Goal: Task Accomplishment & Management: Complete application form

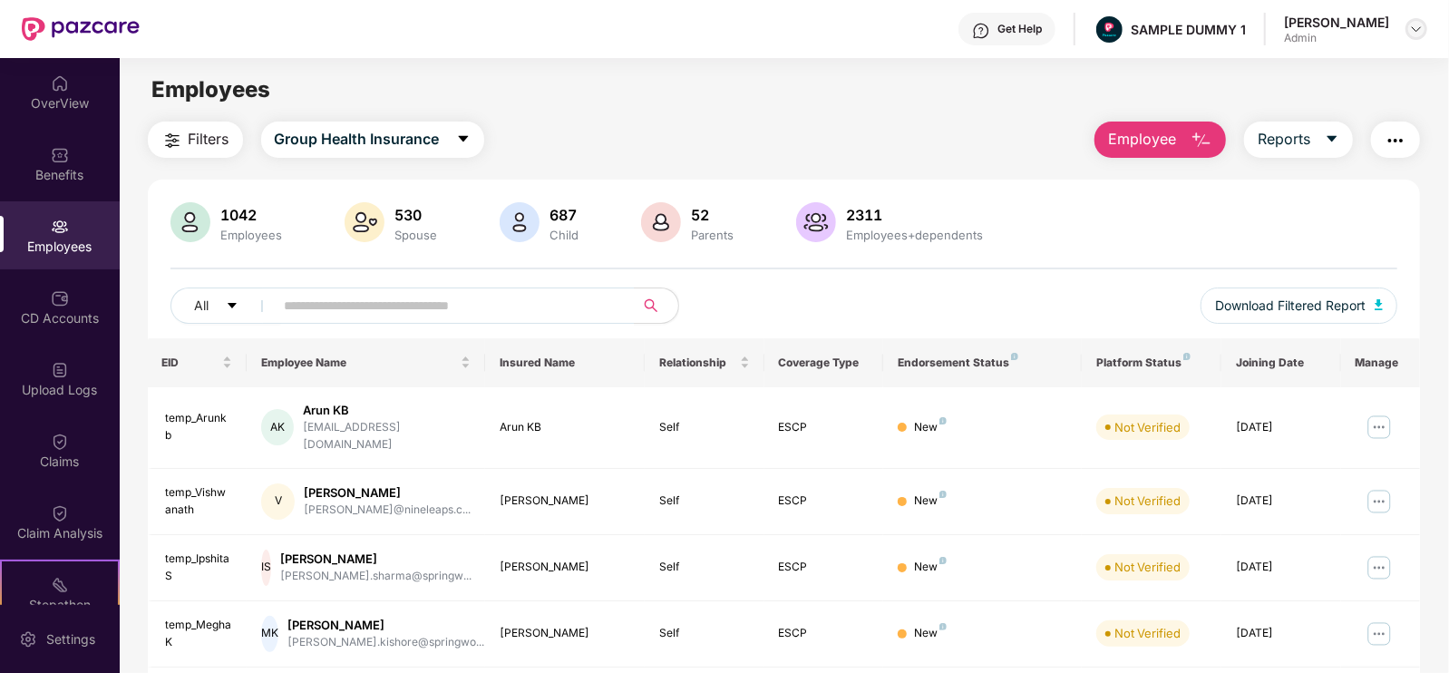
click at [1414, 24] on img at bounding box center [1416, 29] width 15 height 15
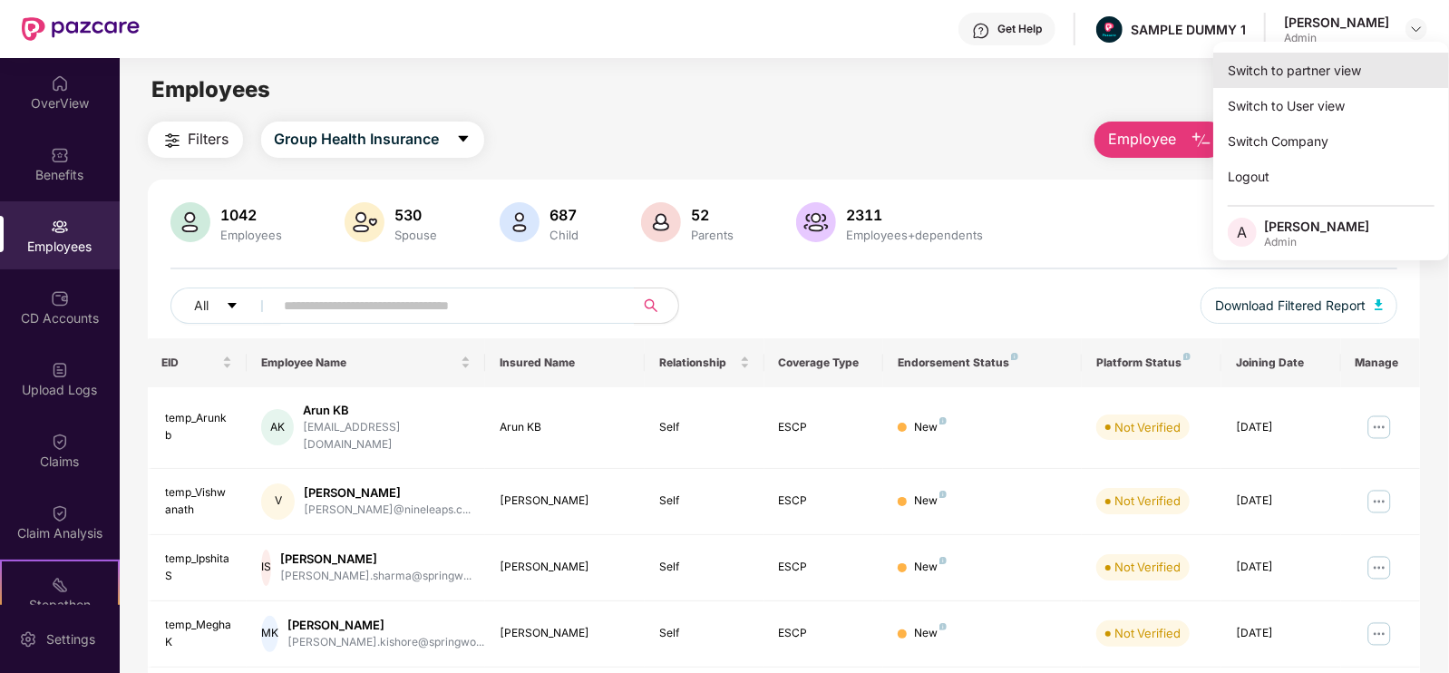
click at [1294, 74] on div "Switch to partner view" at bounding box center [1331, 70] width 236 height 35
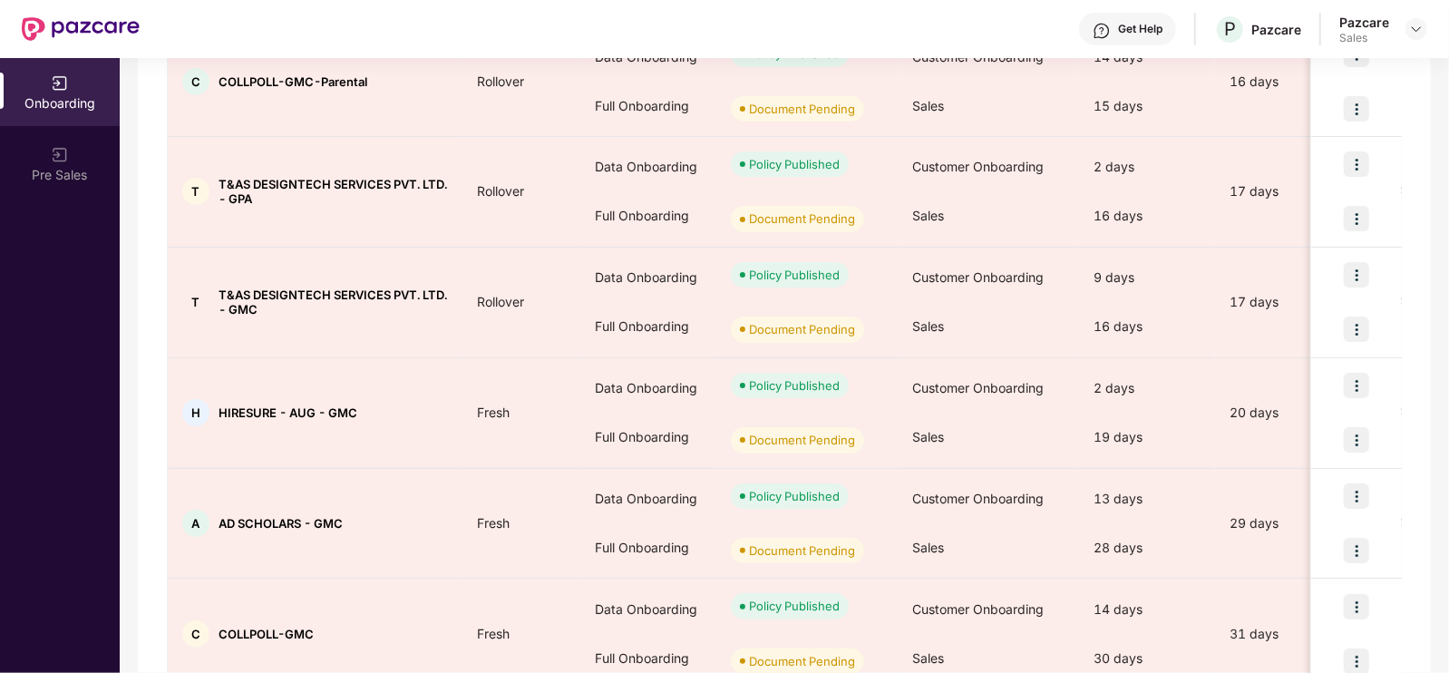
scroll to position [513, 0]
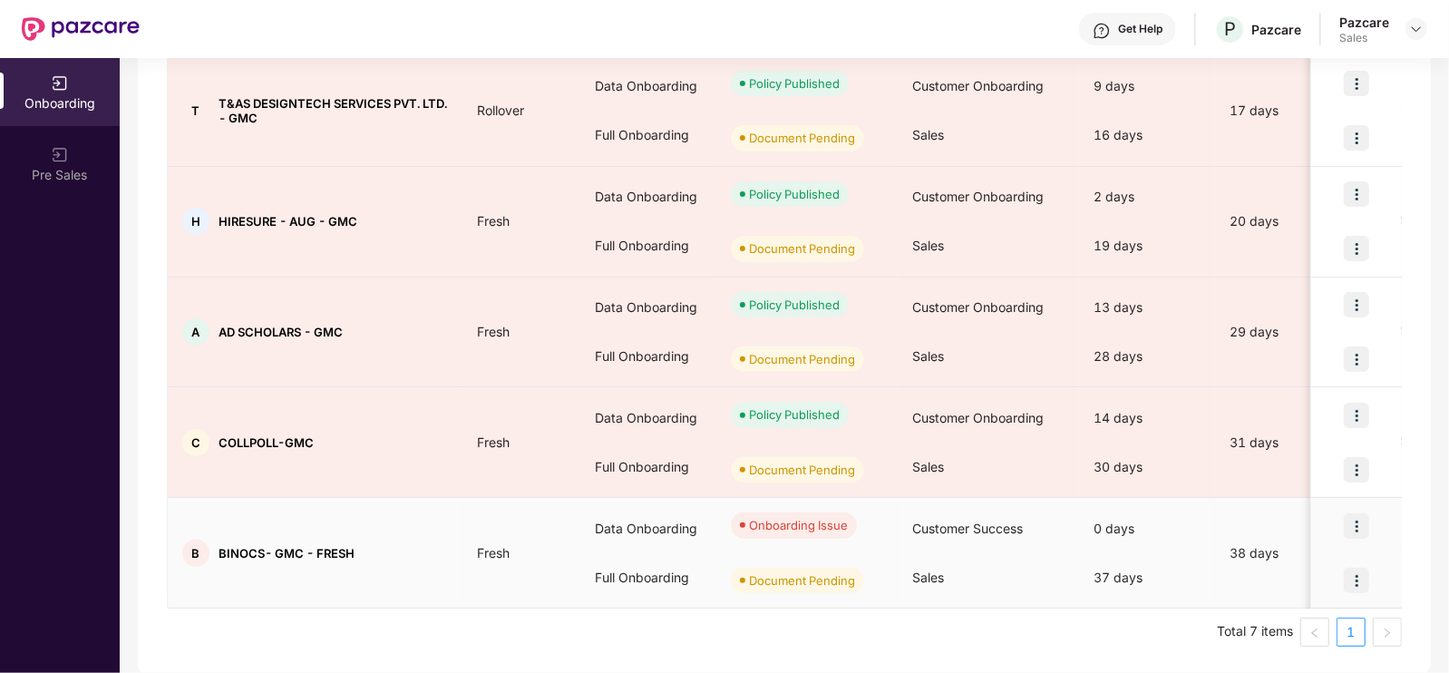
click at [1352, 518] on img at bounding box center [1356, 525] width 25 height 25
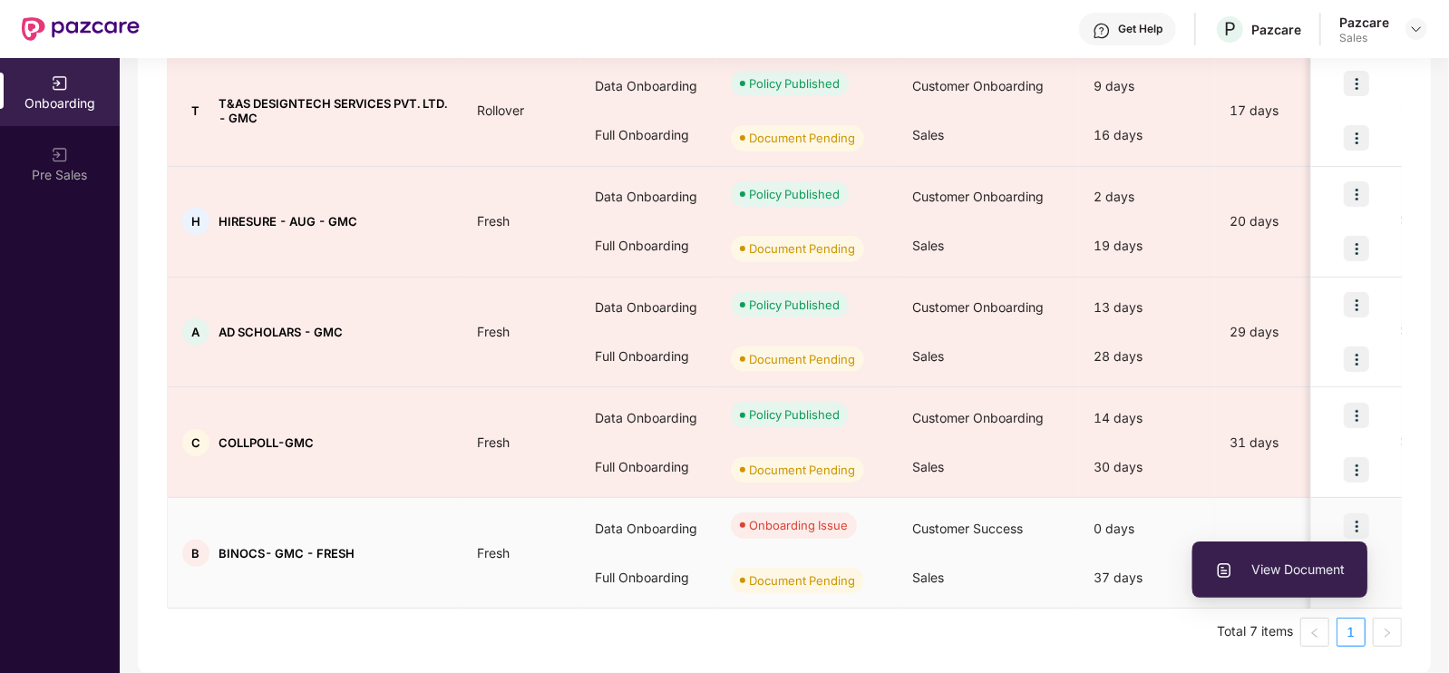
click at [1269, 555] on li "View Document" at bounding box center [1279, 569] width 175 height 38
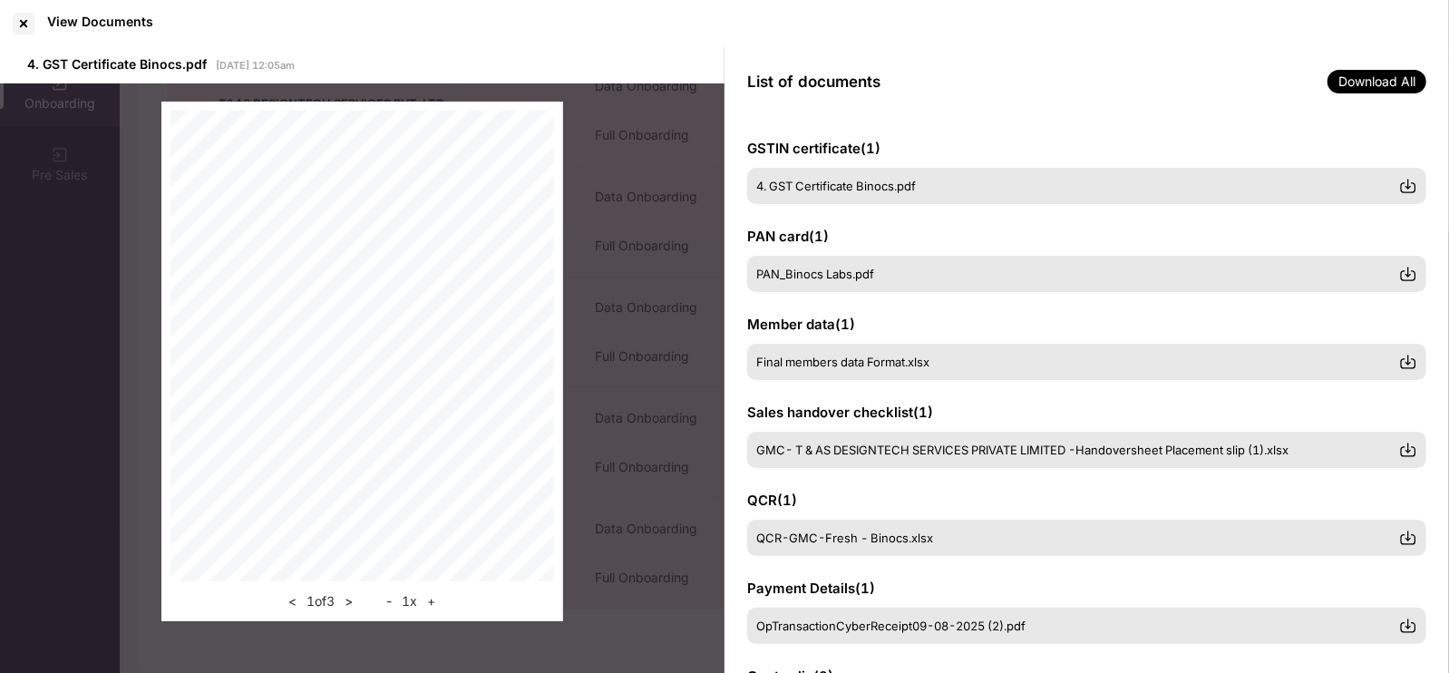
click at [669, 262] on div "< 1 of 3 > - 1 x +" at bounding box center [362, 361] width 724 height 556
click at [13, 18] on div at bounding box center [23, 23] width 29 height 29
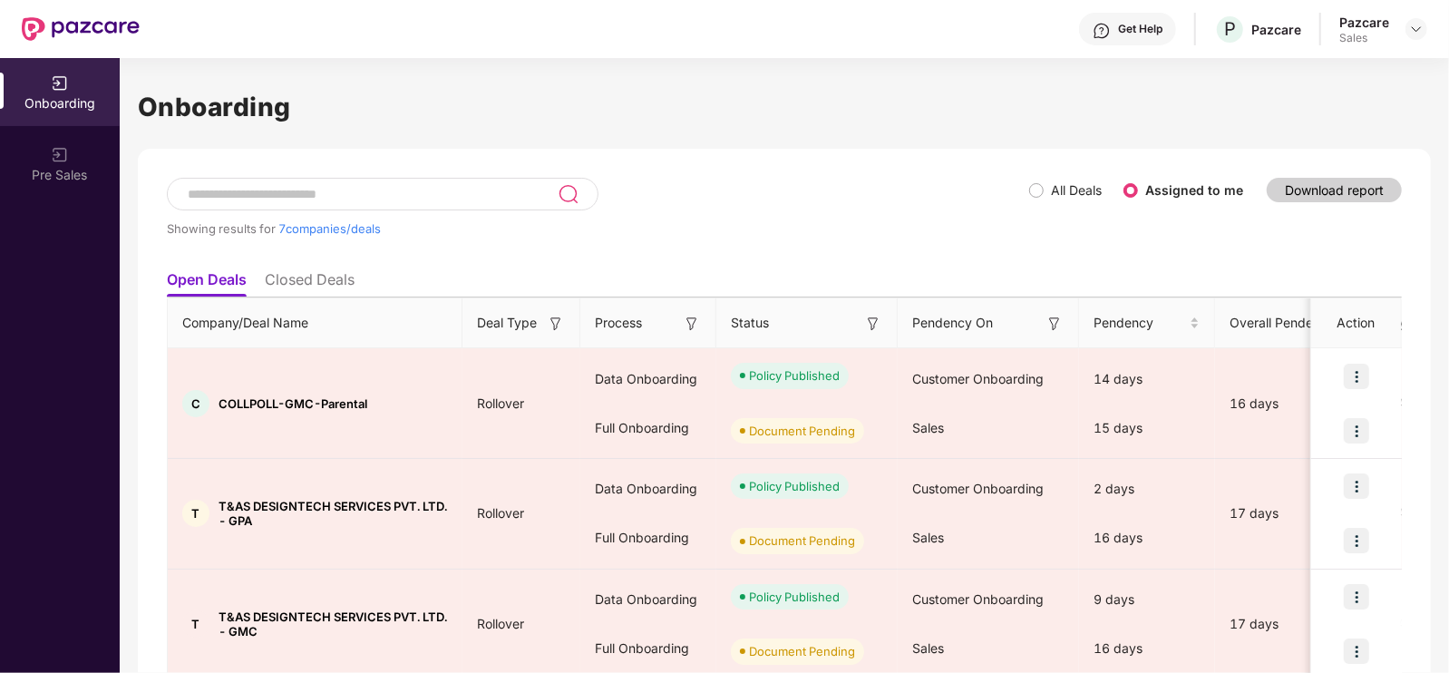
scroll to position [513, 0]
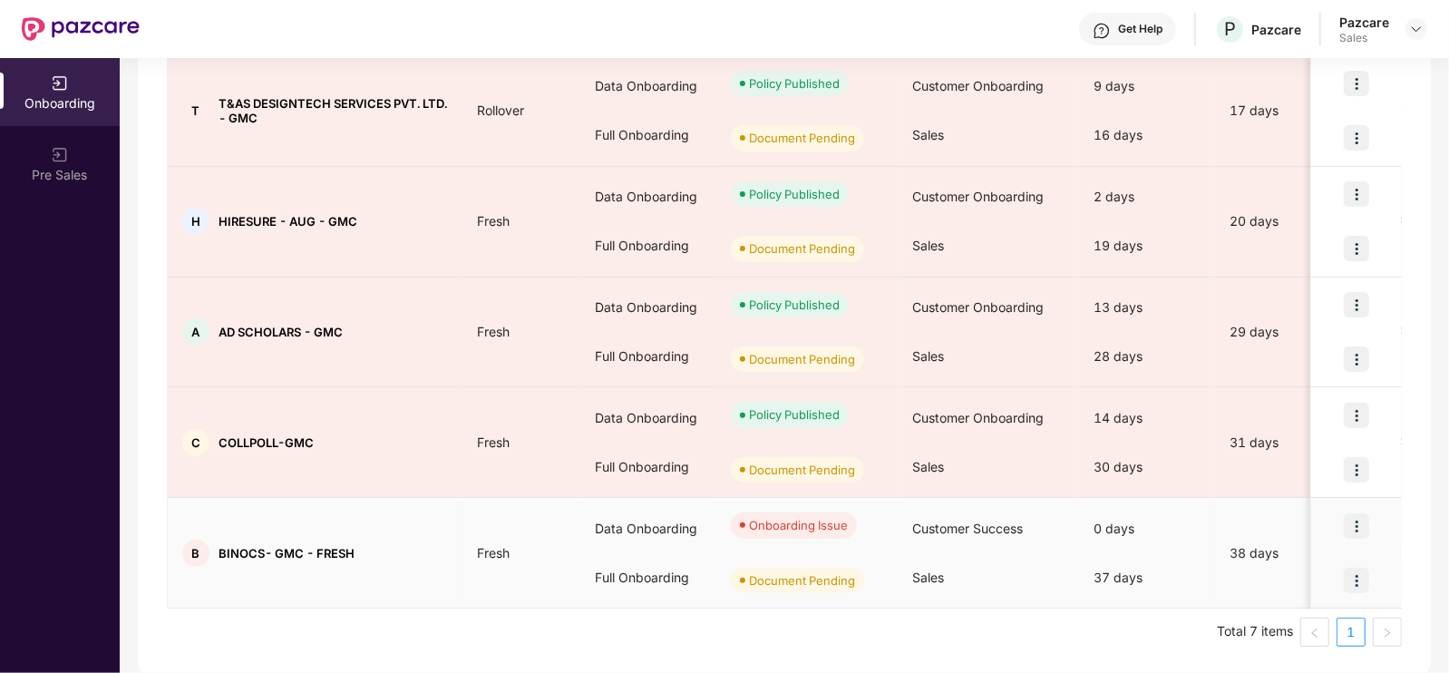
click at [1358, 513] on img at bounding box center [1356, 525] width 25 height 25
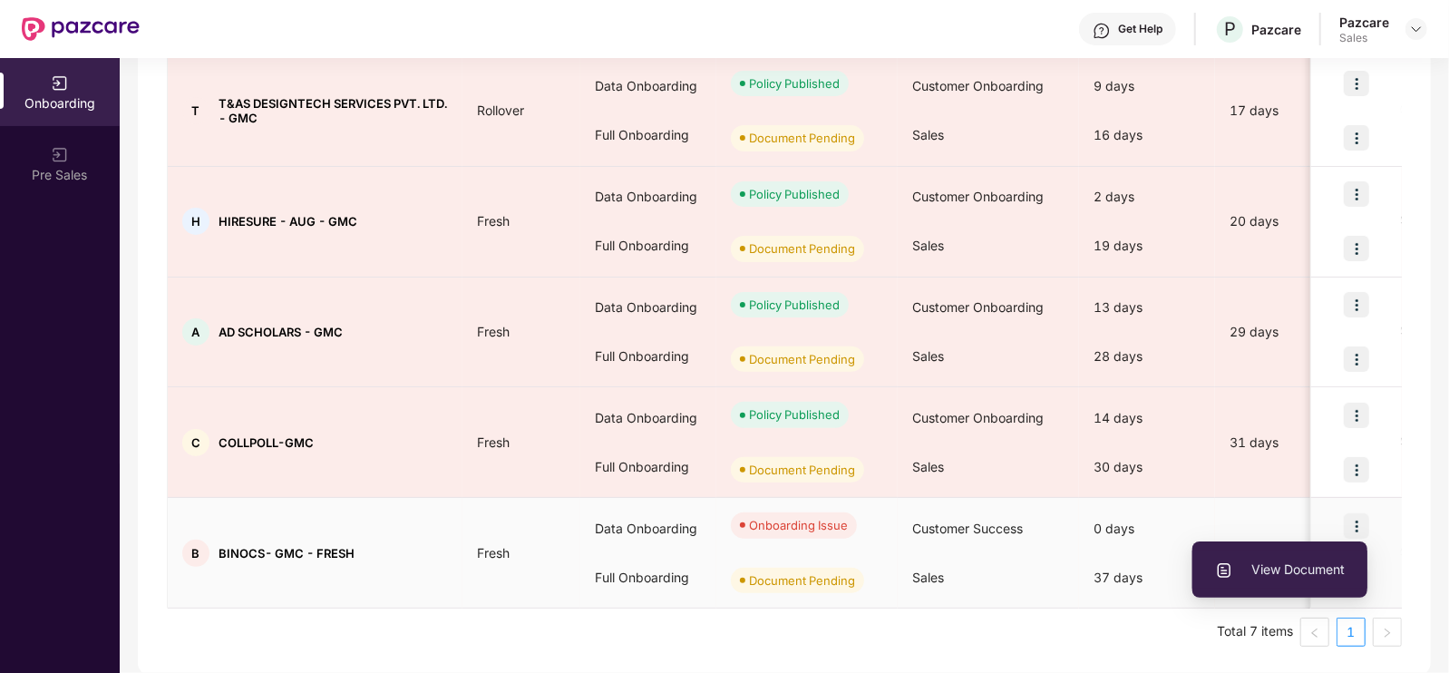
click at [1291, 576] on span "View Document" at bounding box center [1280, 569] width 130 height 20
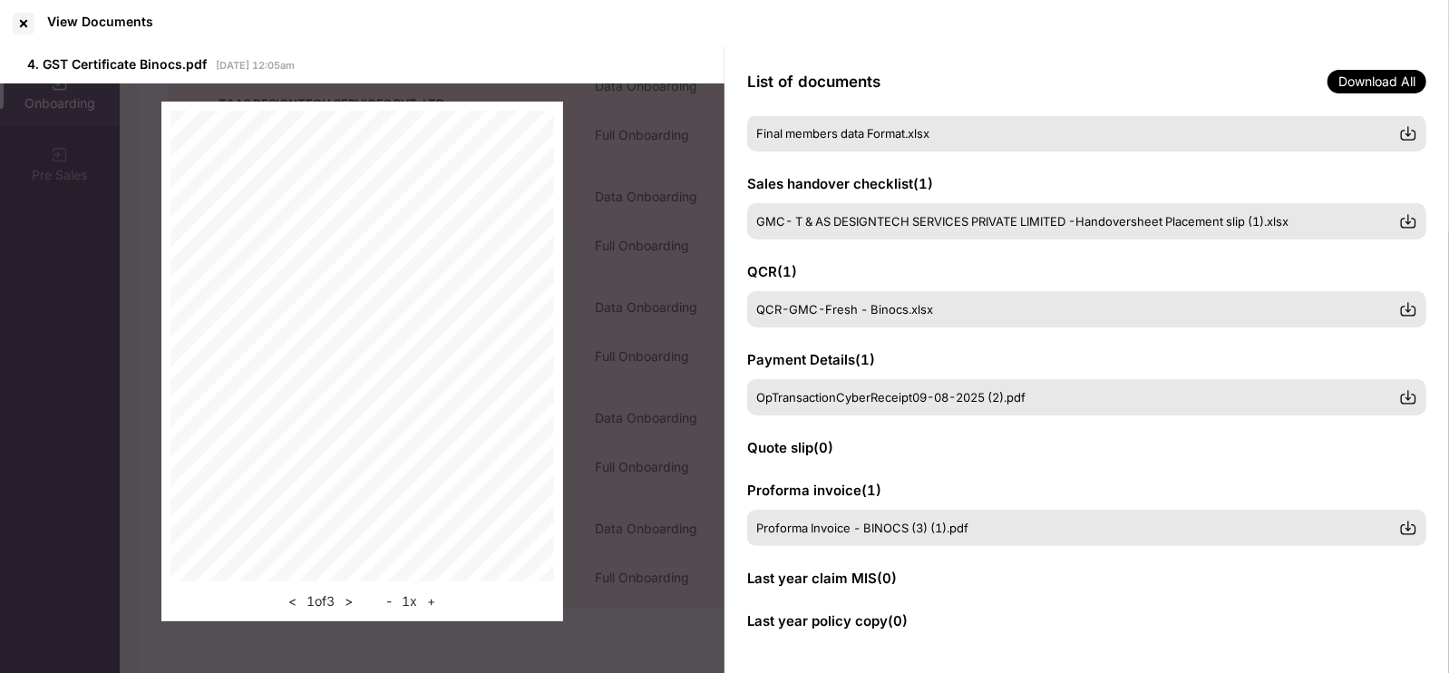
scroll to position [0, 0]
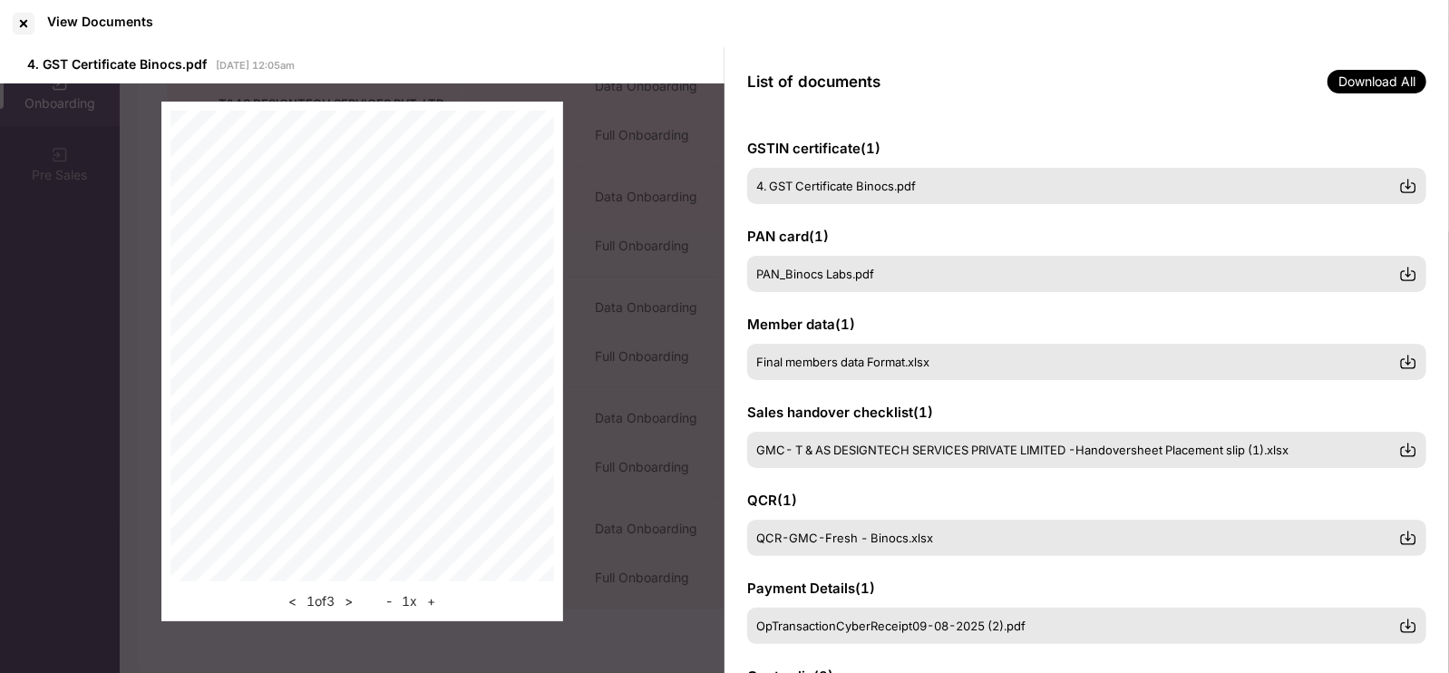
click at [627, 212] on div "< 1 of 3 > - 1 x +" at bounding box center [362, 361] width 724 height 556
click at [23, 23] on div at bounding box center [23, 23] width 29 height 29
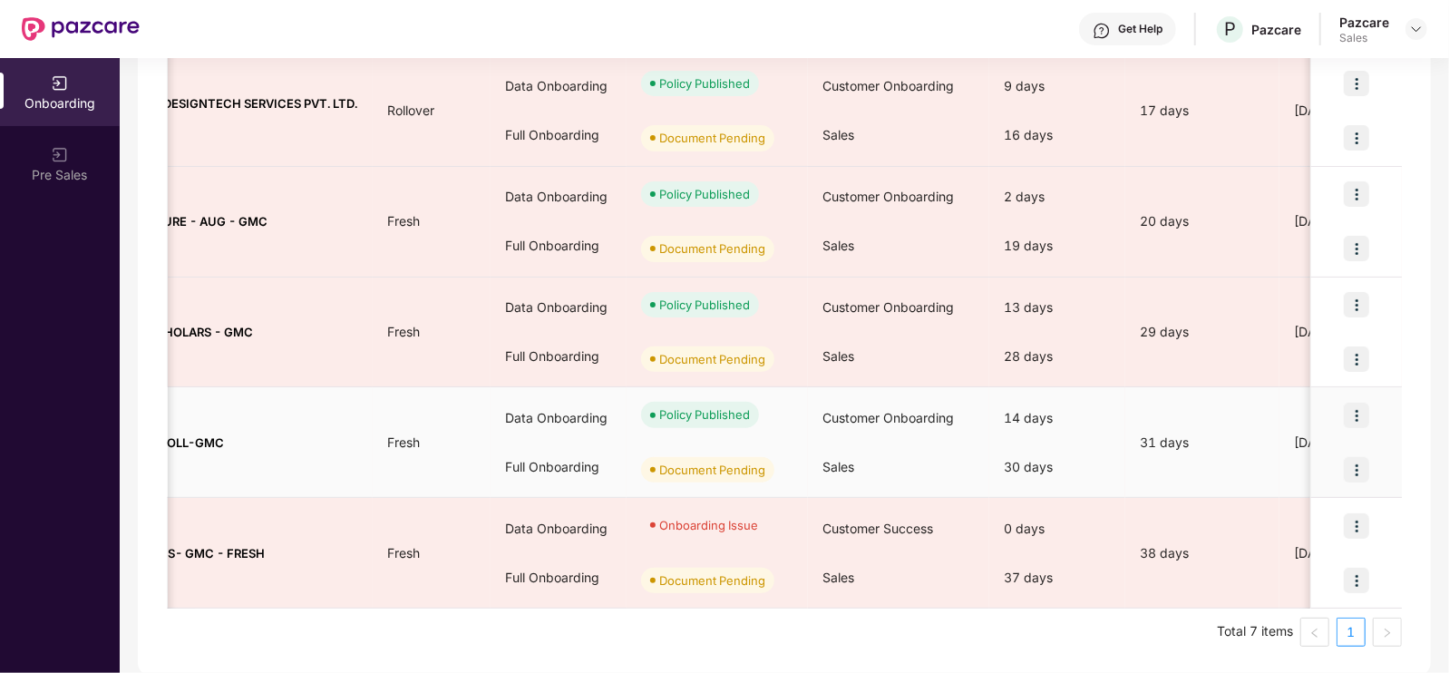
scroll to position [0, 53]
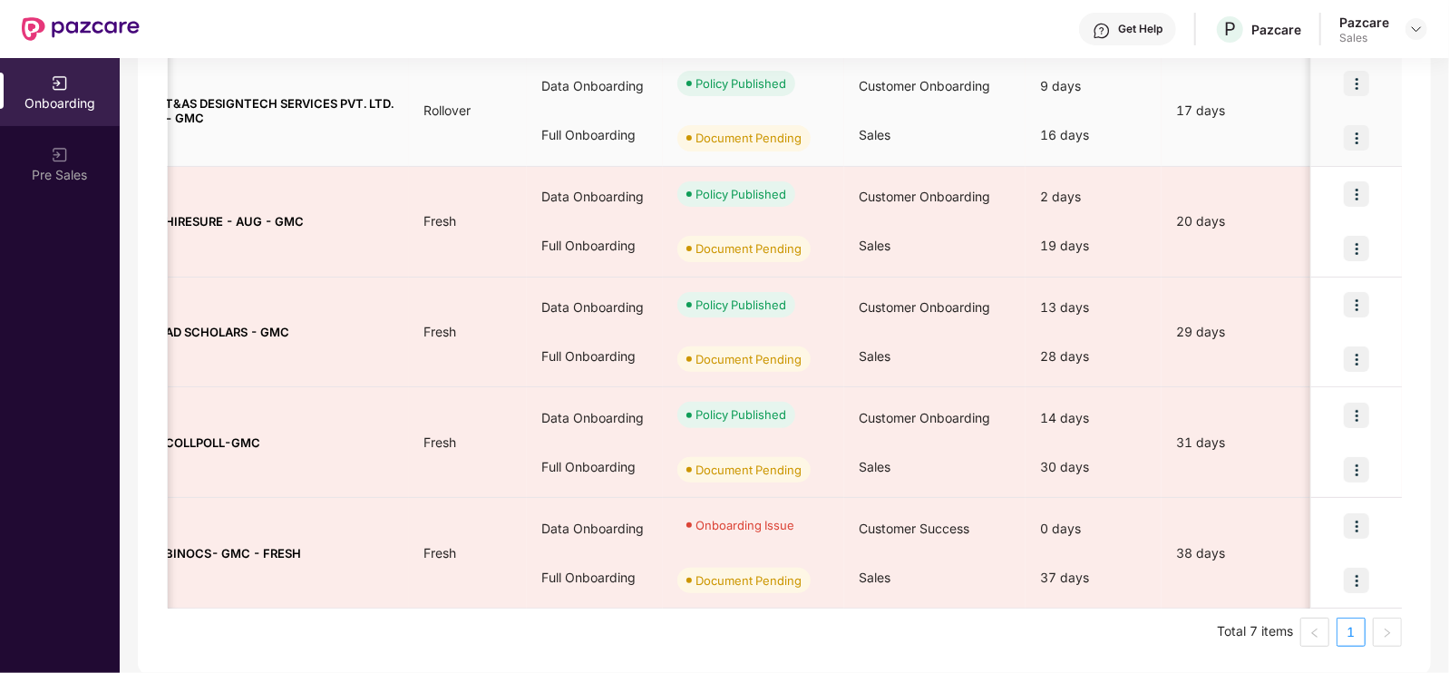
click at [1370, 116] on div at bounding box center [1356, 138] width 91 height 54
drag, startPoint x: 1366, startPoint y: 120, endPoint x: 1360, endPoint y: 130, distance: 11.8
click at [1360, 130] on div at bounding box center [1356, 138] width 91 height 54
click at [1360, 130] on img at bounding box center [1356, 137] width 25 height 25
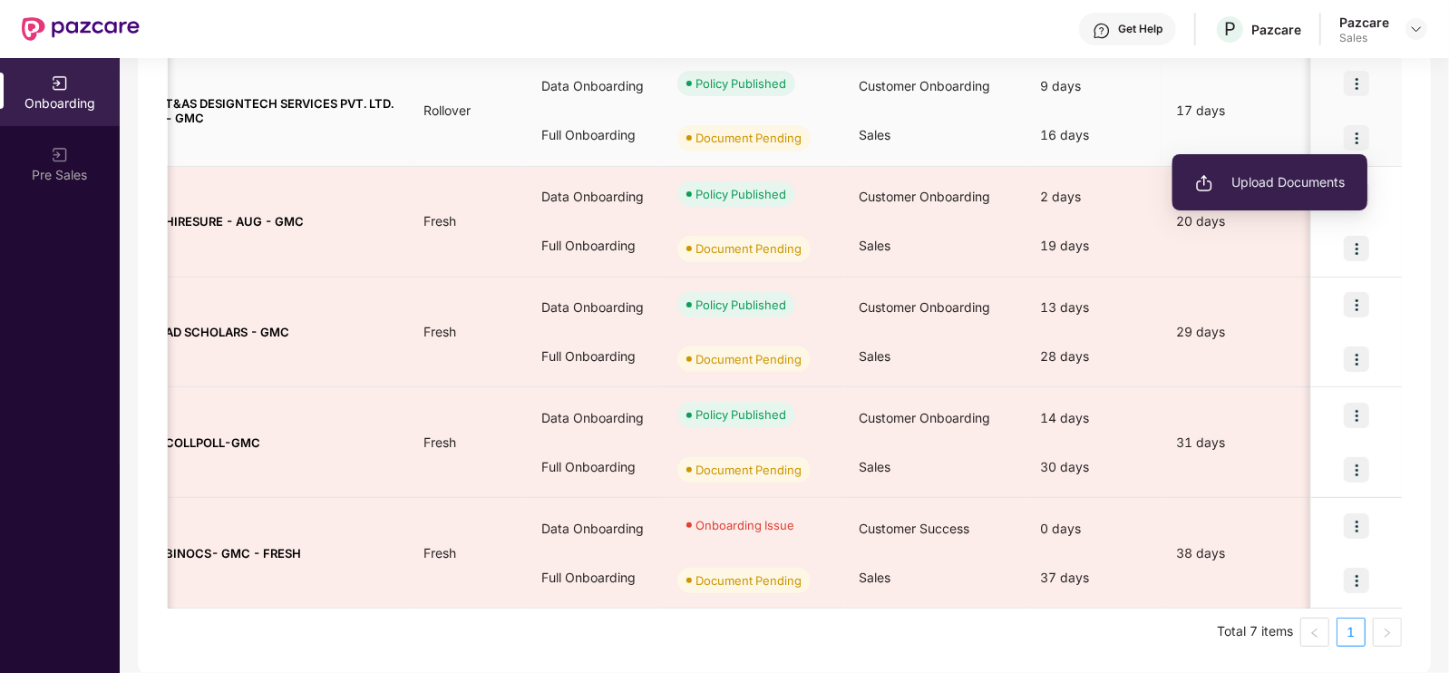
click at [1283, 182] on span "Upload Documents" at bounding box center [1270, 182] width 150 height 20
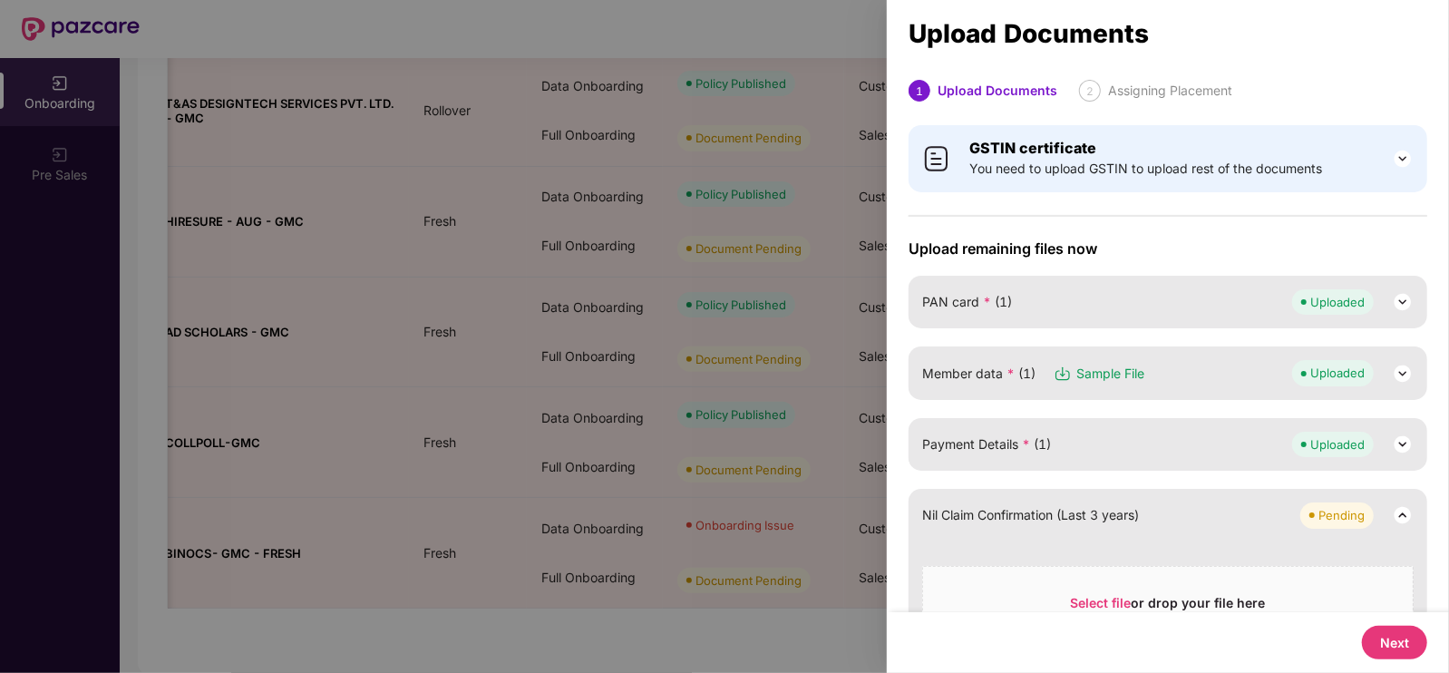
scroll to position [120, 0]
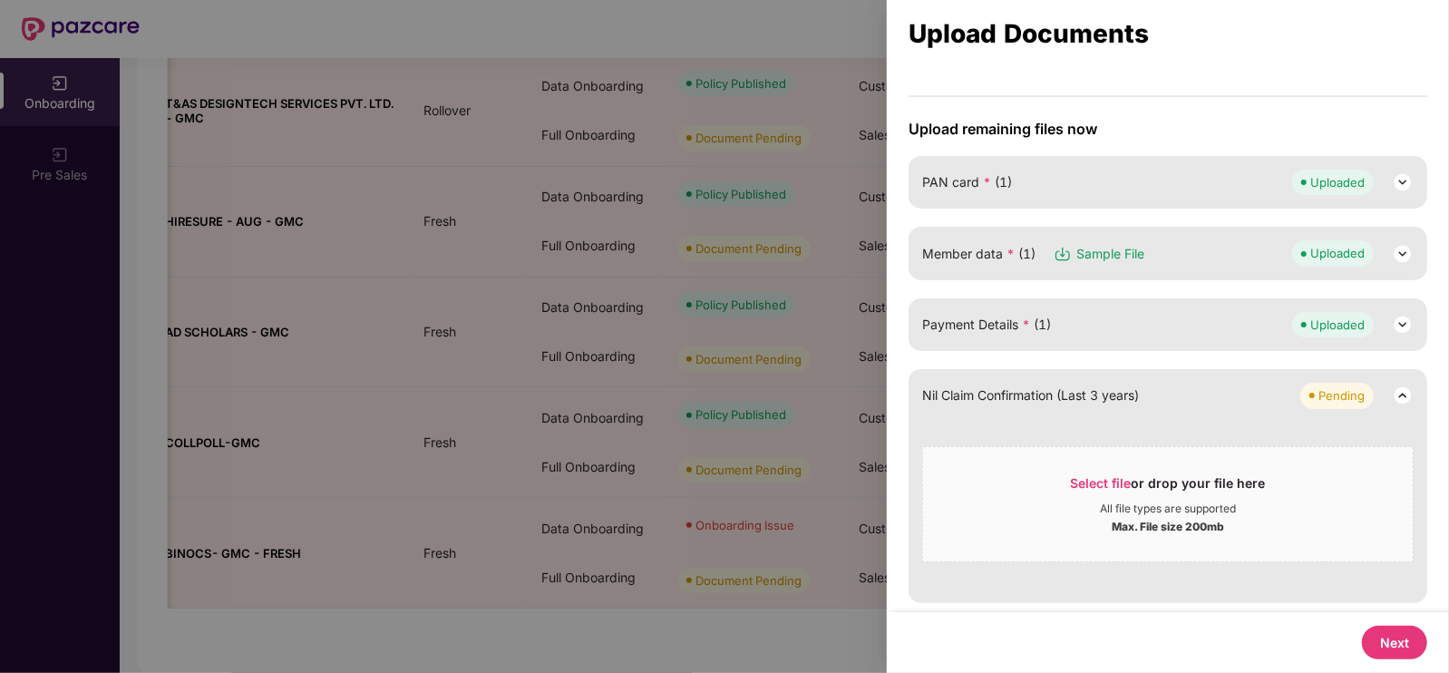
click at [1392, 645] on button "Next" at bounding box center [1394, 643] width 65 height 34
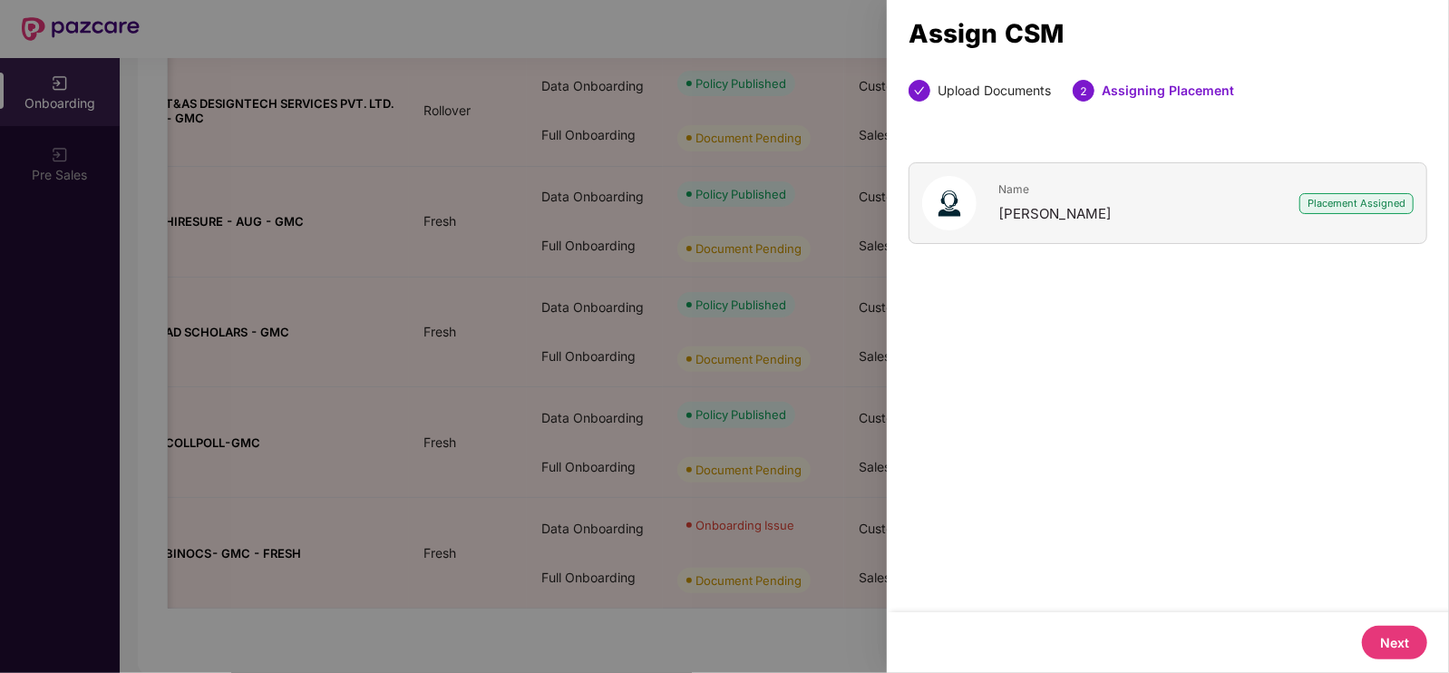
click at [1392, 636] on button "Next" at bounding box center [1394, 643] width 65 height 34
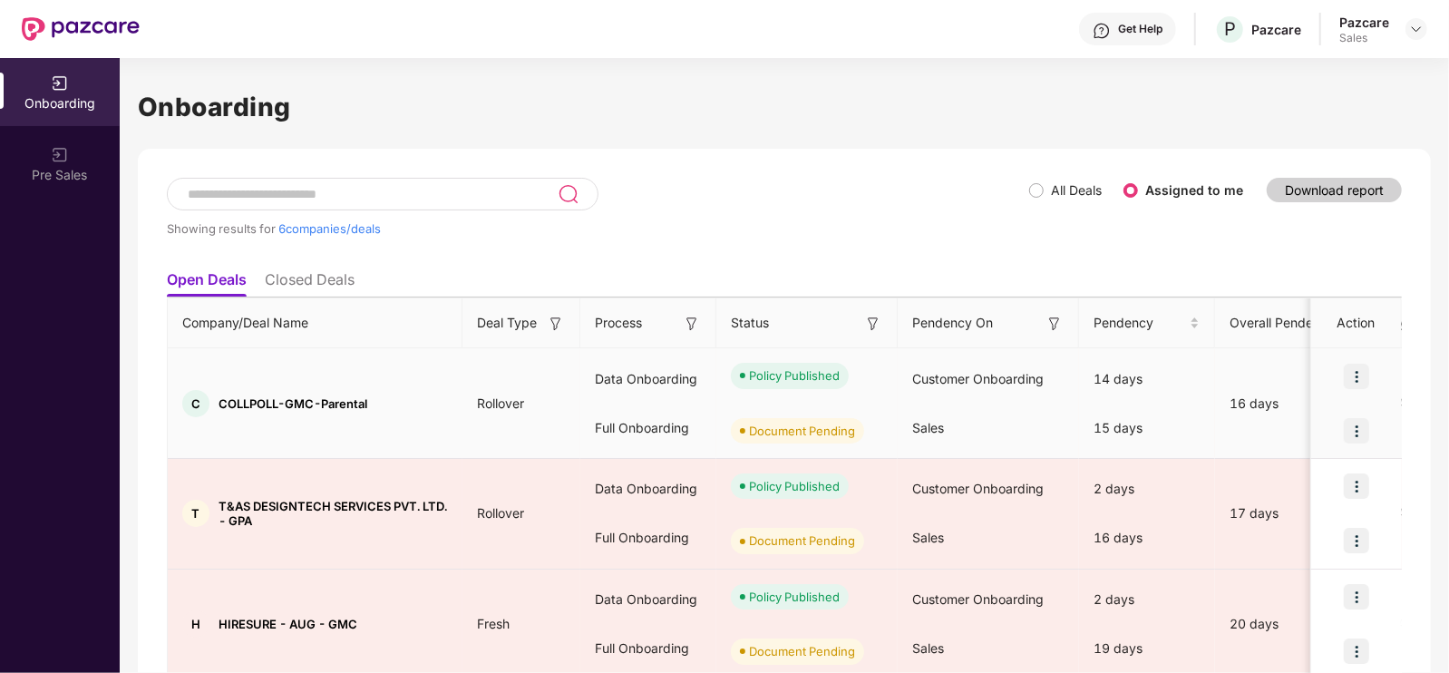
click at [1356, 433] on img at bounding box center [1356, 430] width 25 height 25
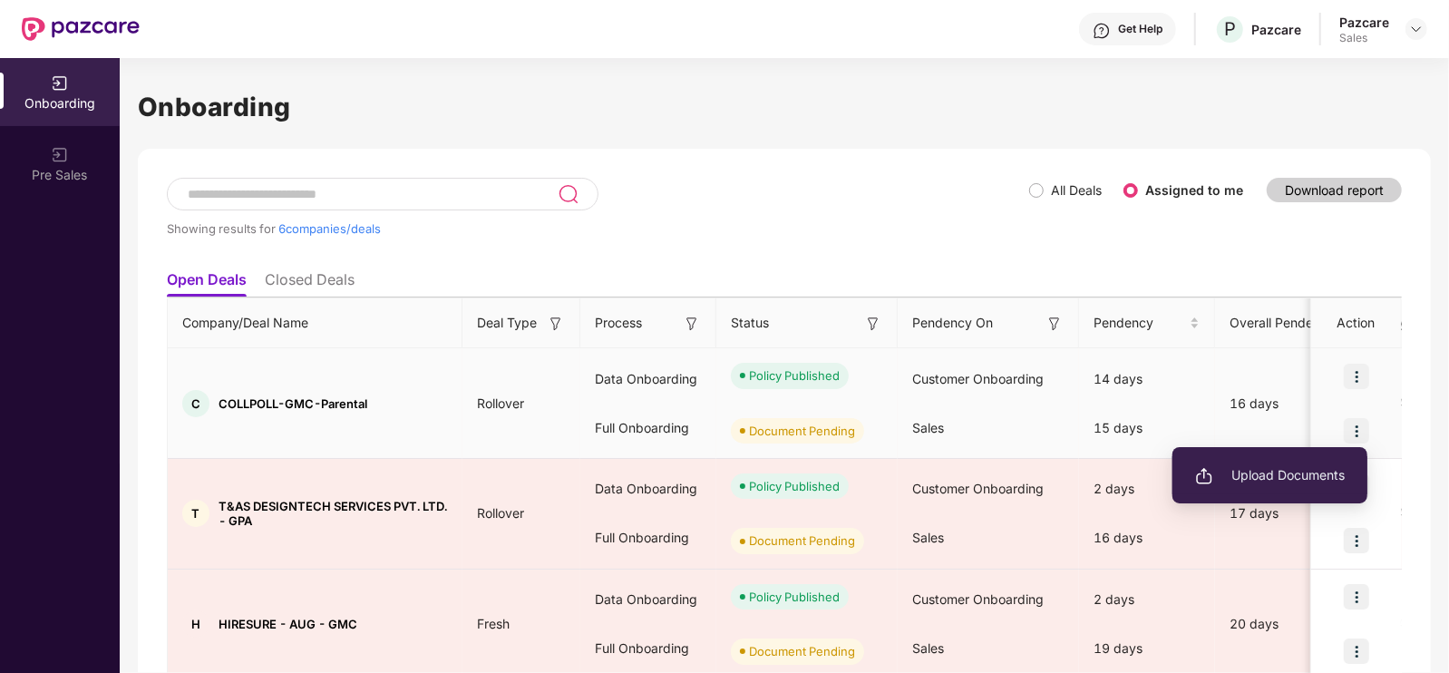
click at [1248, 470] on span "Upload Documents" at bounding box center [1270, 475] width 150 height 20
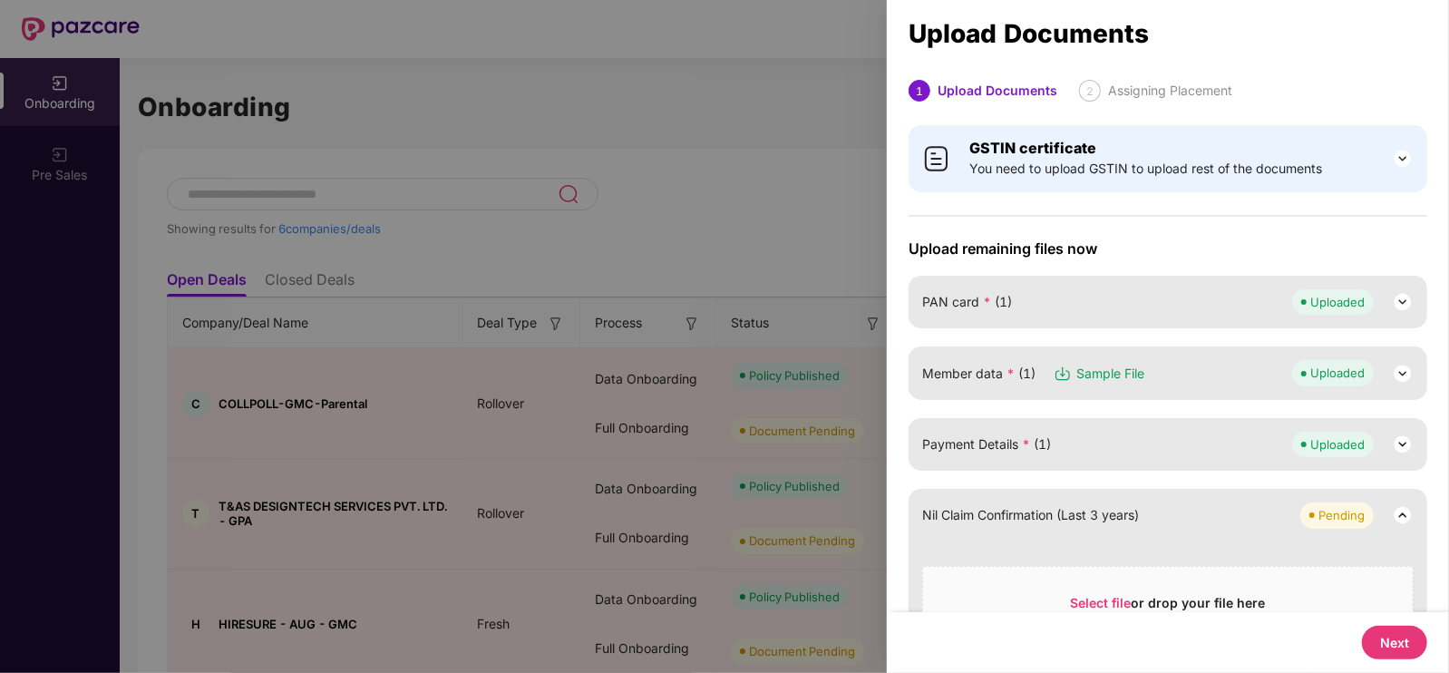
click at [1409, 157] on img at bounding box center [1403, 159] width 22 height 22
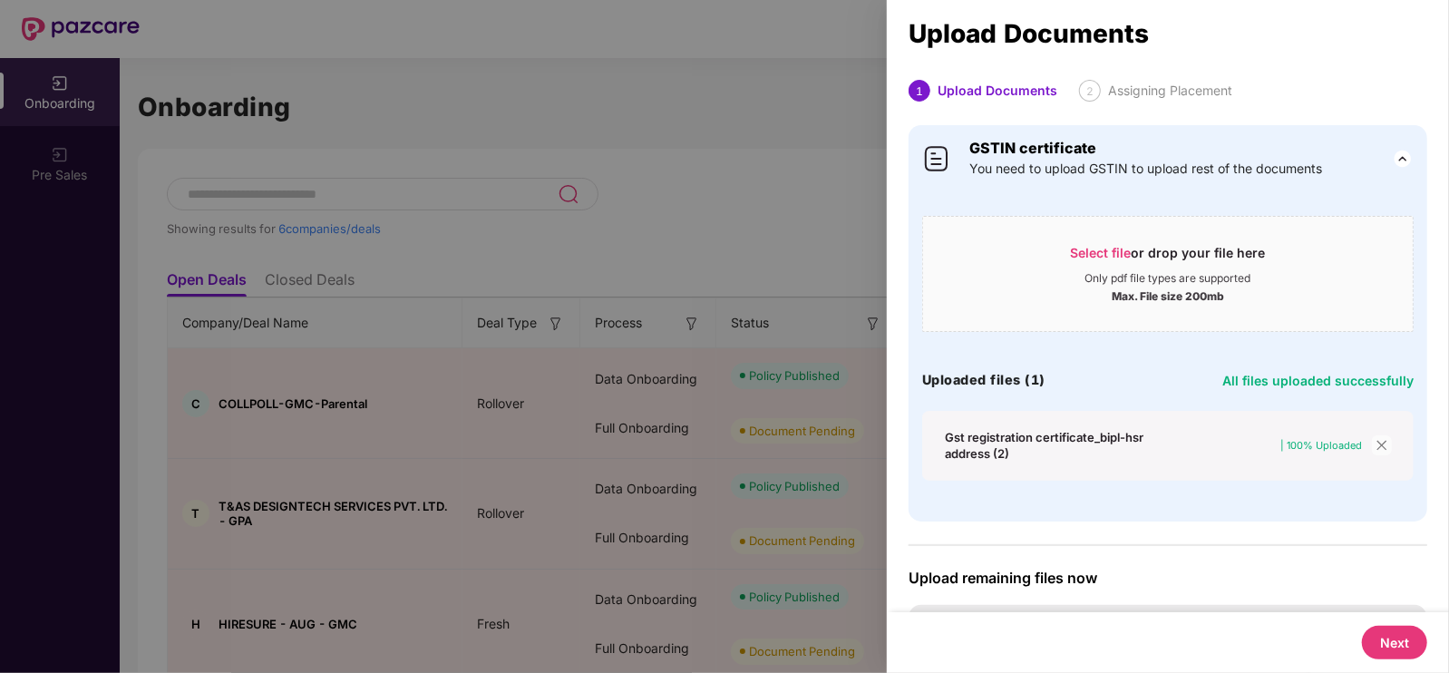
scroll to position [448, 0]
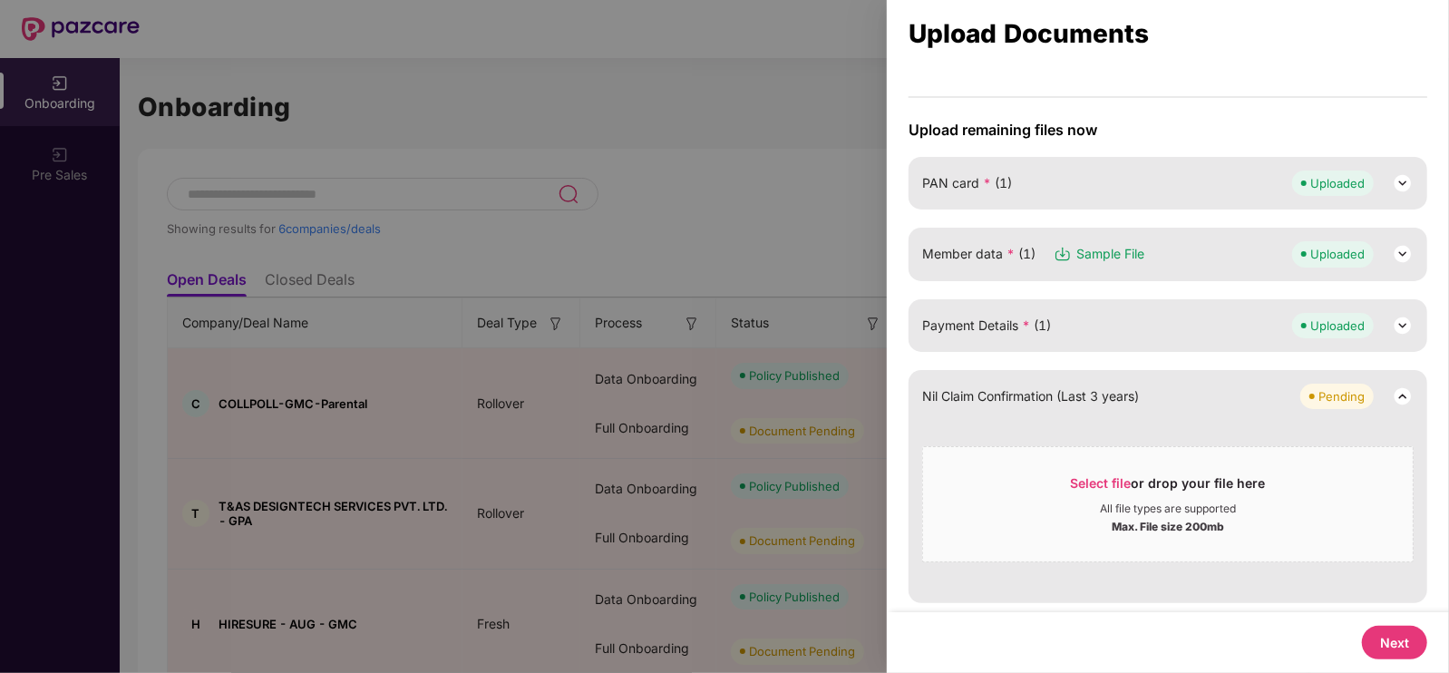
click at [1391, 648] on button "Next" at bounding box center [1394, 643] width 65 height 34
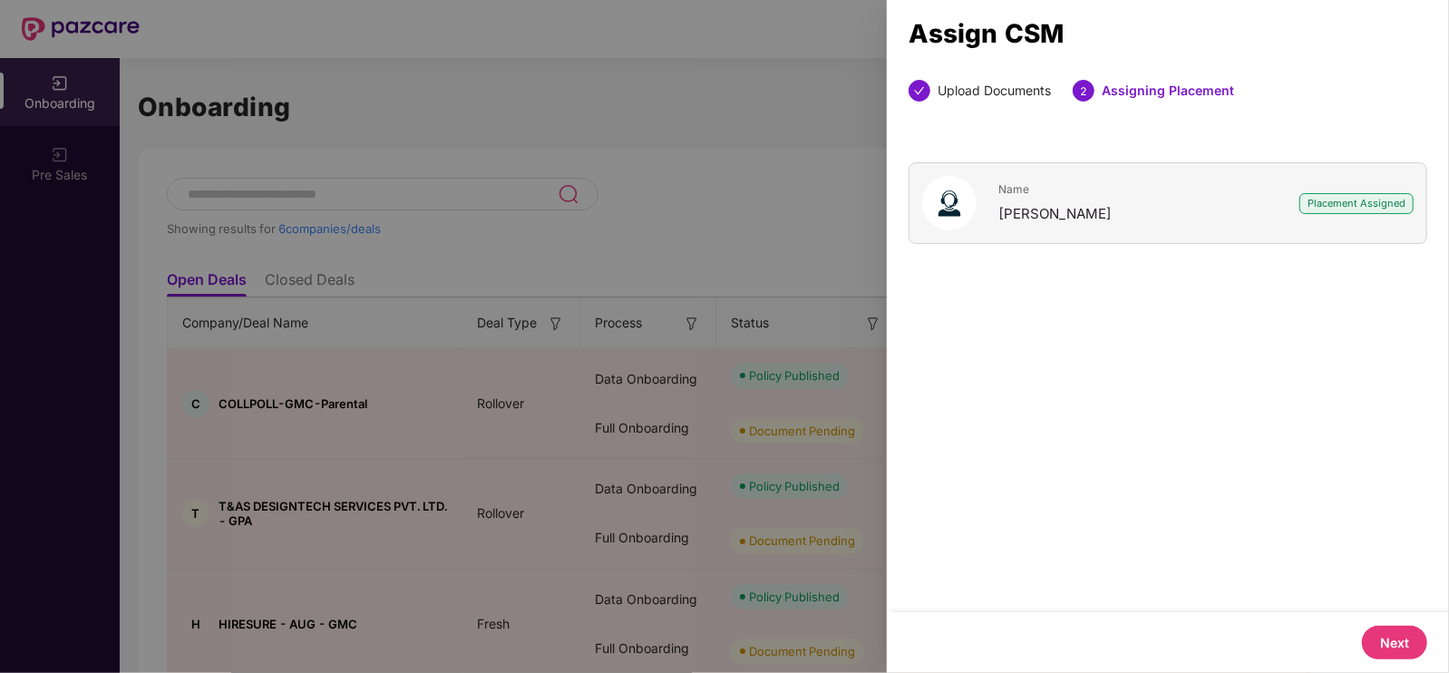
click at [1393, 645] on button "Next" at bounding box center [1394, 643] width 65 height 34
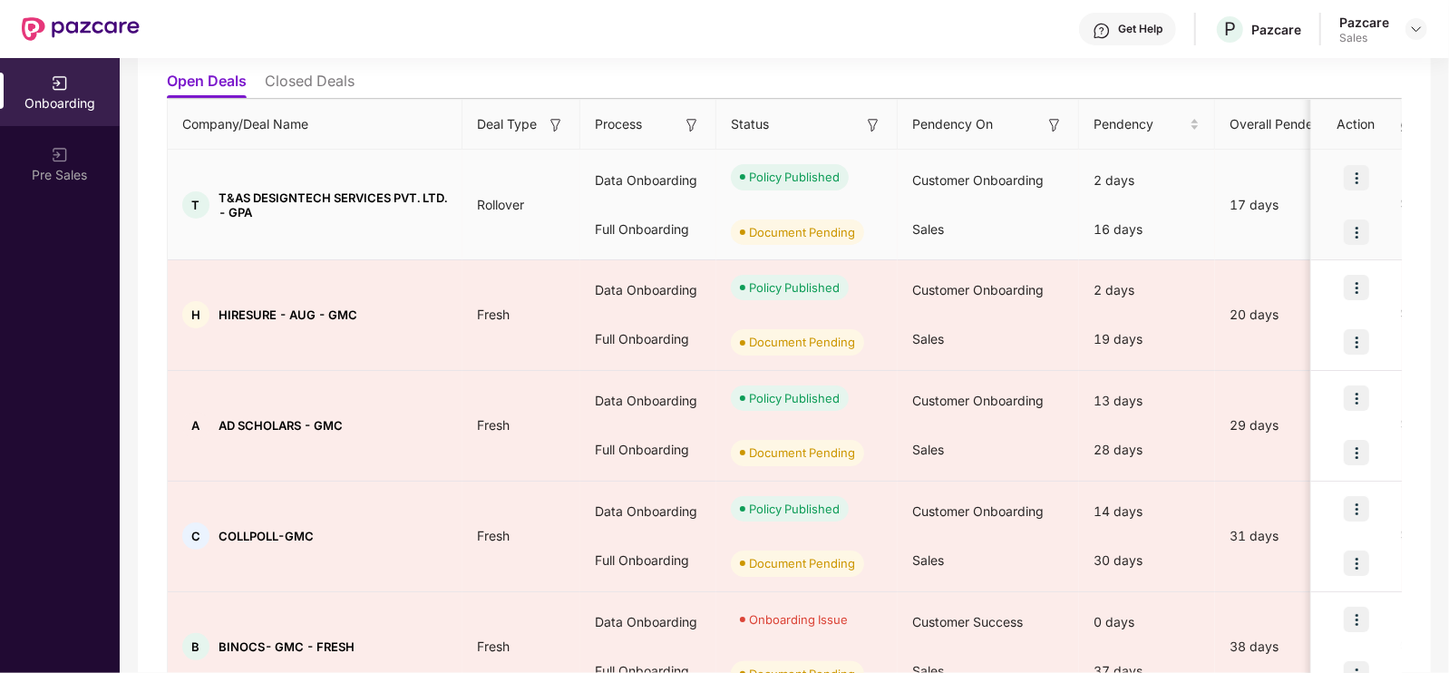
scroll to position [218, 0]
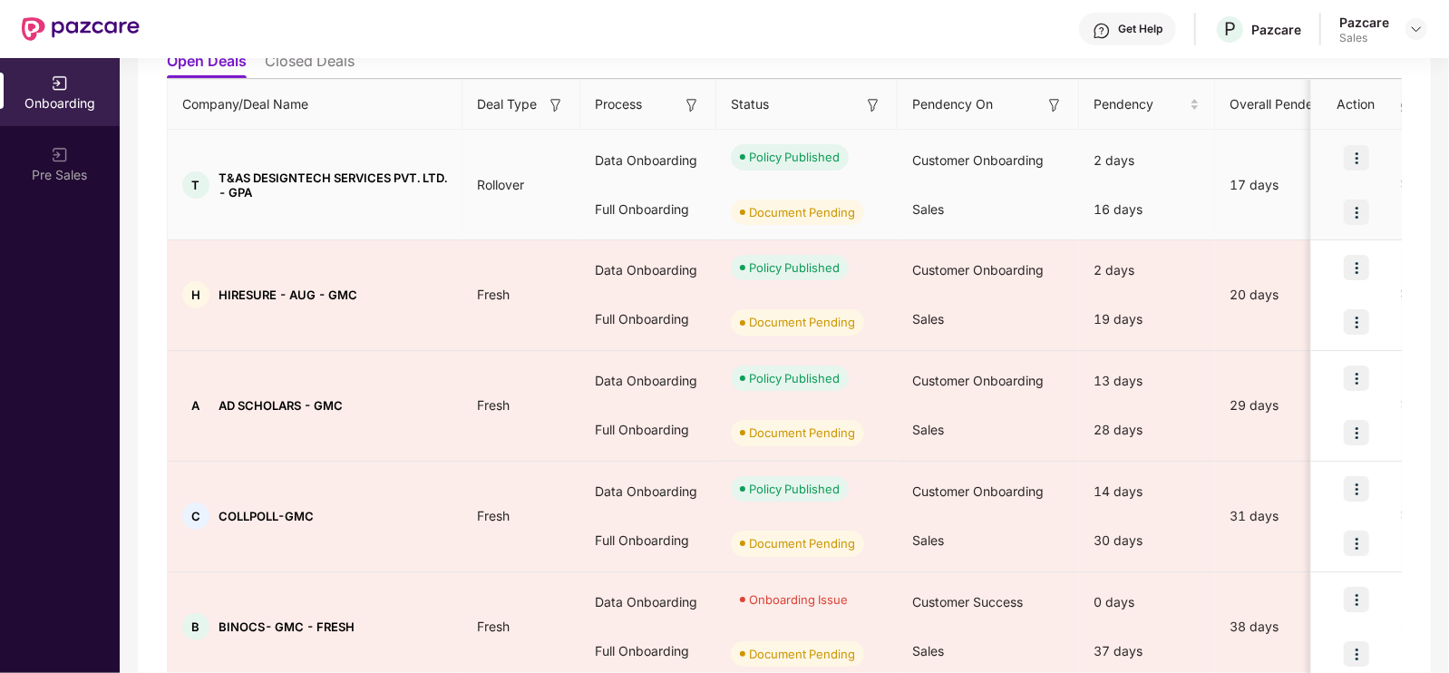
click at [1360, 207] on img at bounding box center [1356, 211] width 25 height 25
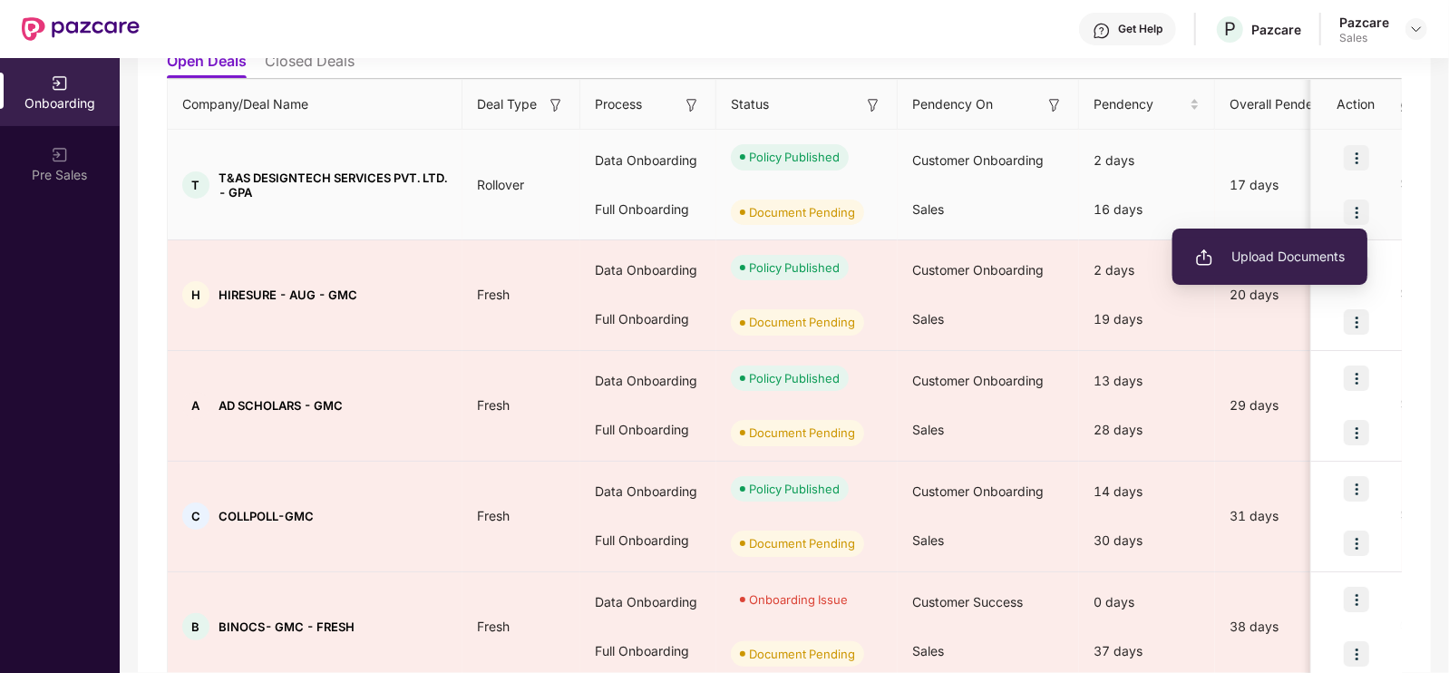
click at [1266, 261] on span "Upload Documents" at bounding box center [1270, 257] width 150 height 20
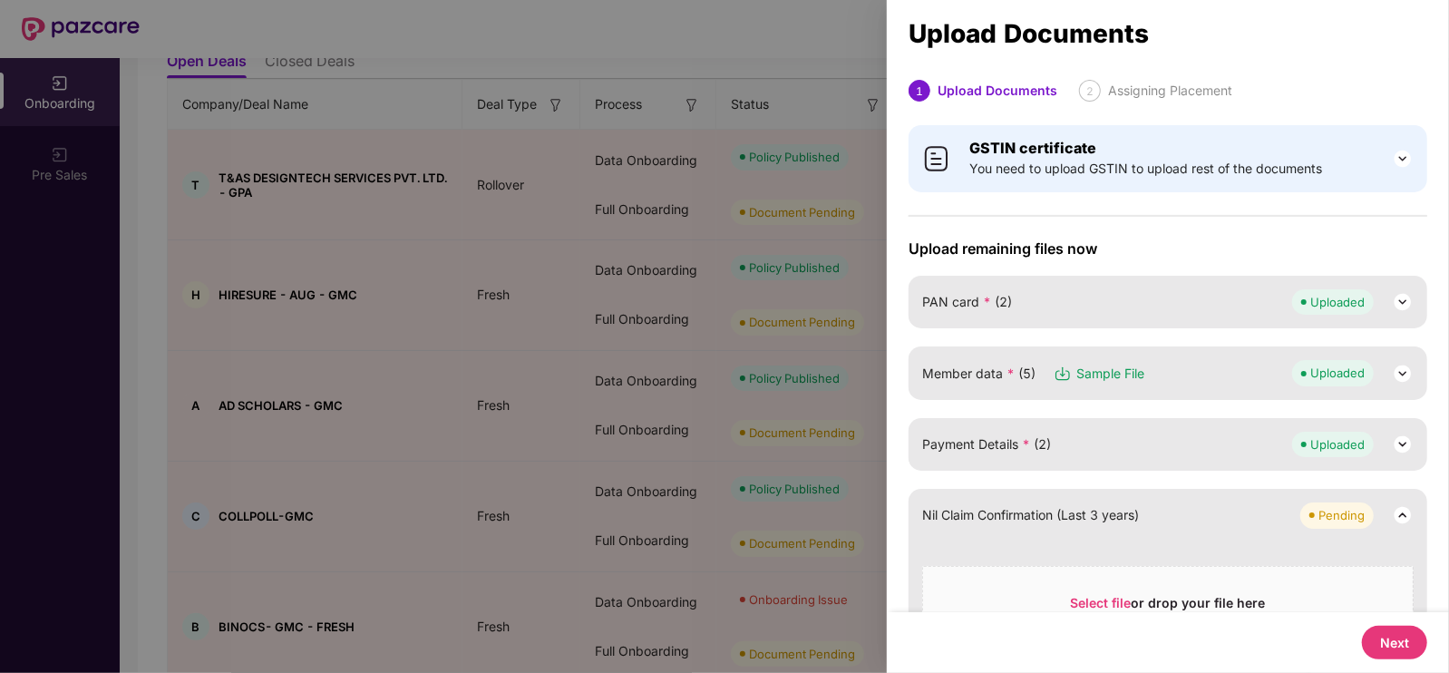
scroll to position [120, 0]
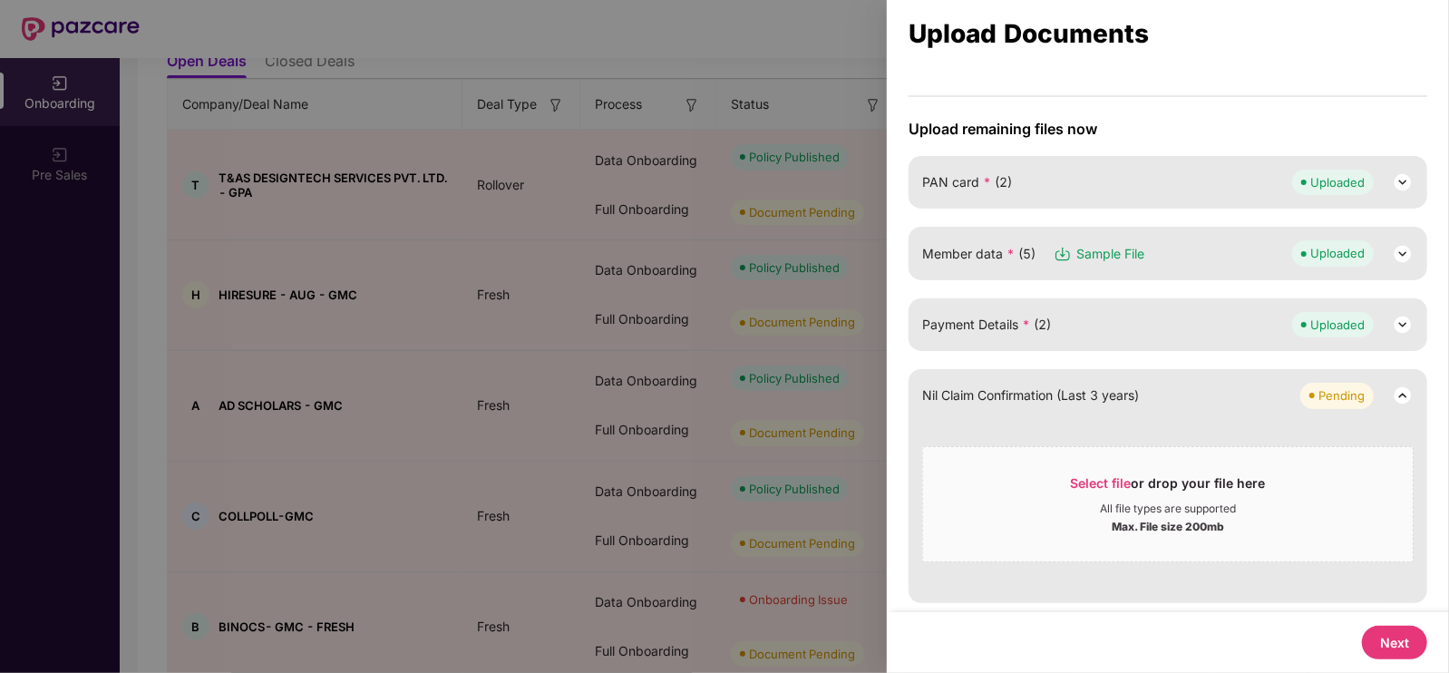
click at [1387, 636] on button "Next" at bounding box center [1394, 643] width 65 height 34
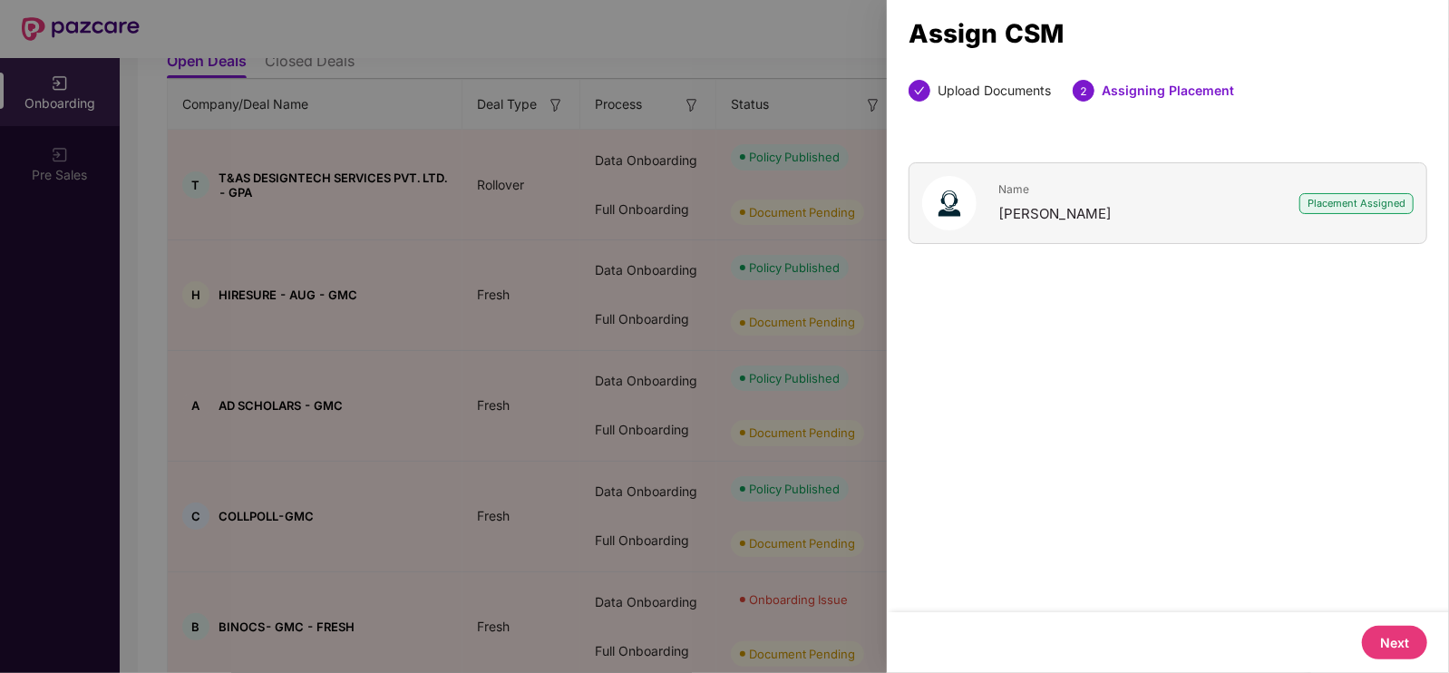
click at [1389, 641] on button "Next" at bounding box center [1394, 643] width 65 height 34
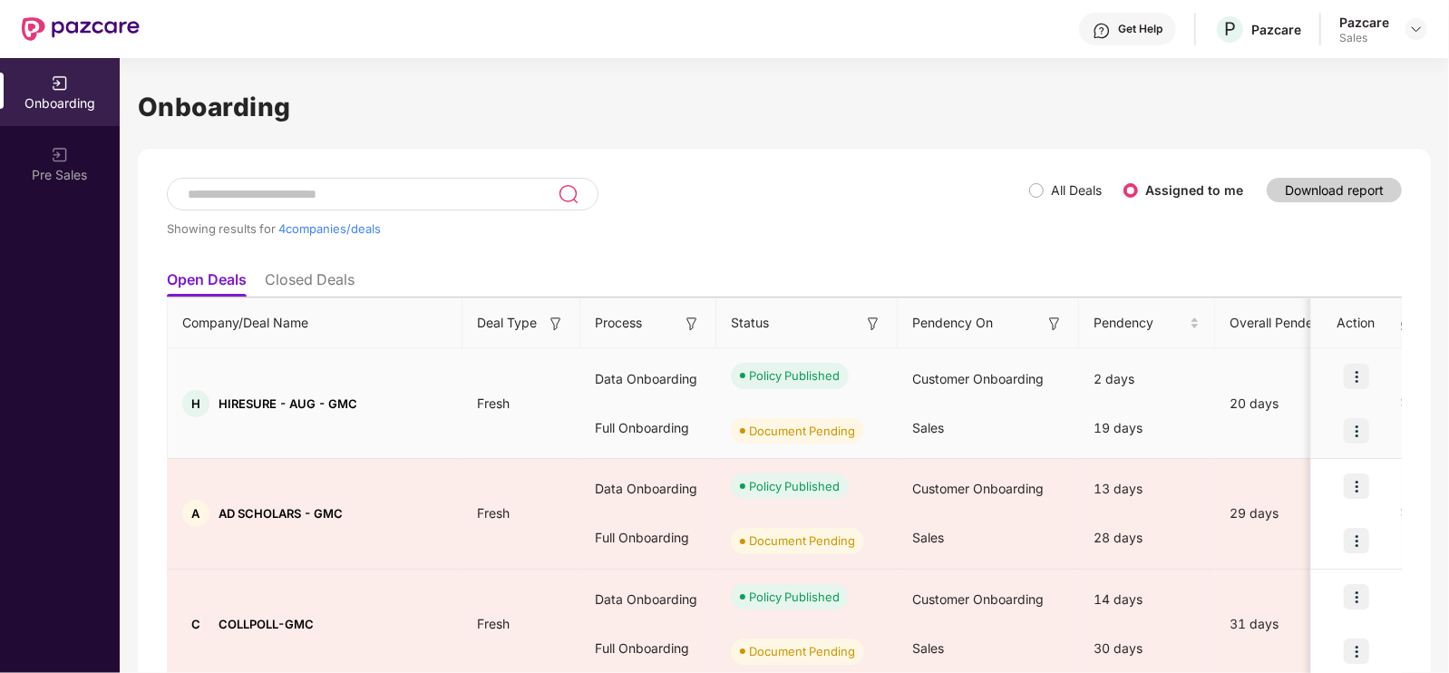
click at [1357, 428] on img at bounding box center [1356, 430] width 25 height 25
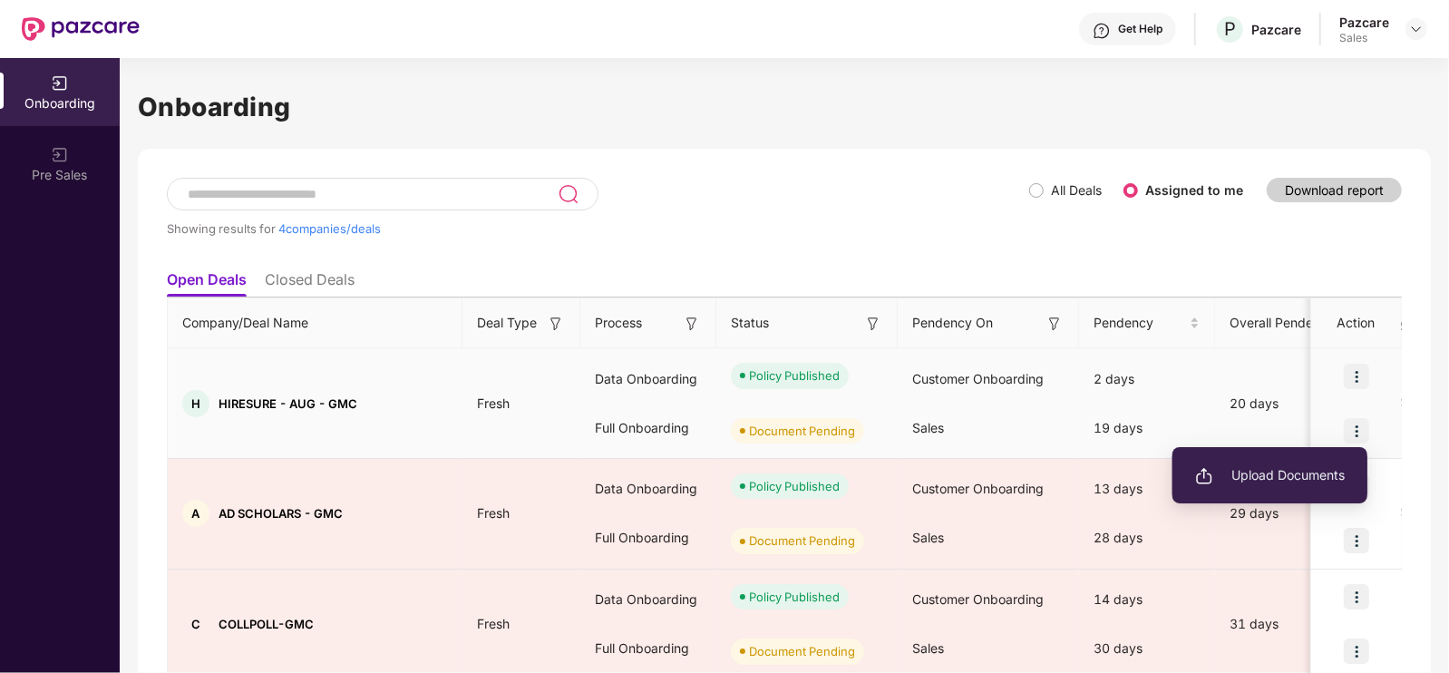
click at [1276, 477] on span "Upload Documents" at bounding box center [1270, 475] width 150 height 20
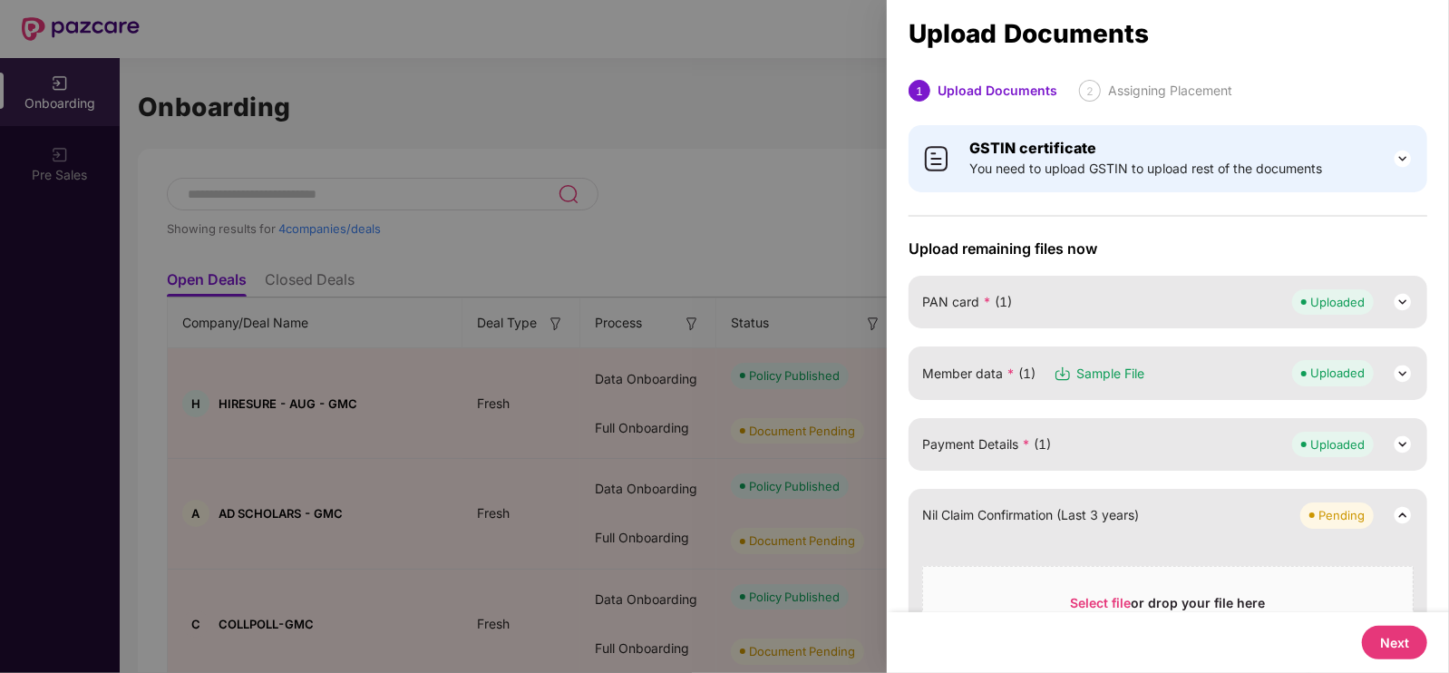
scroll to position [120, 0]
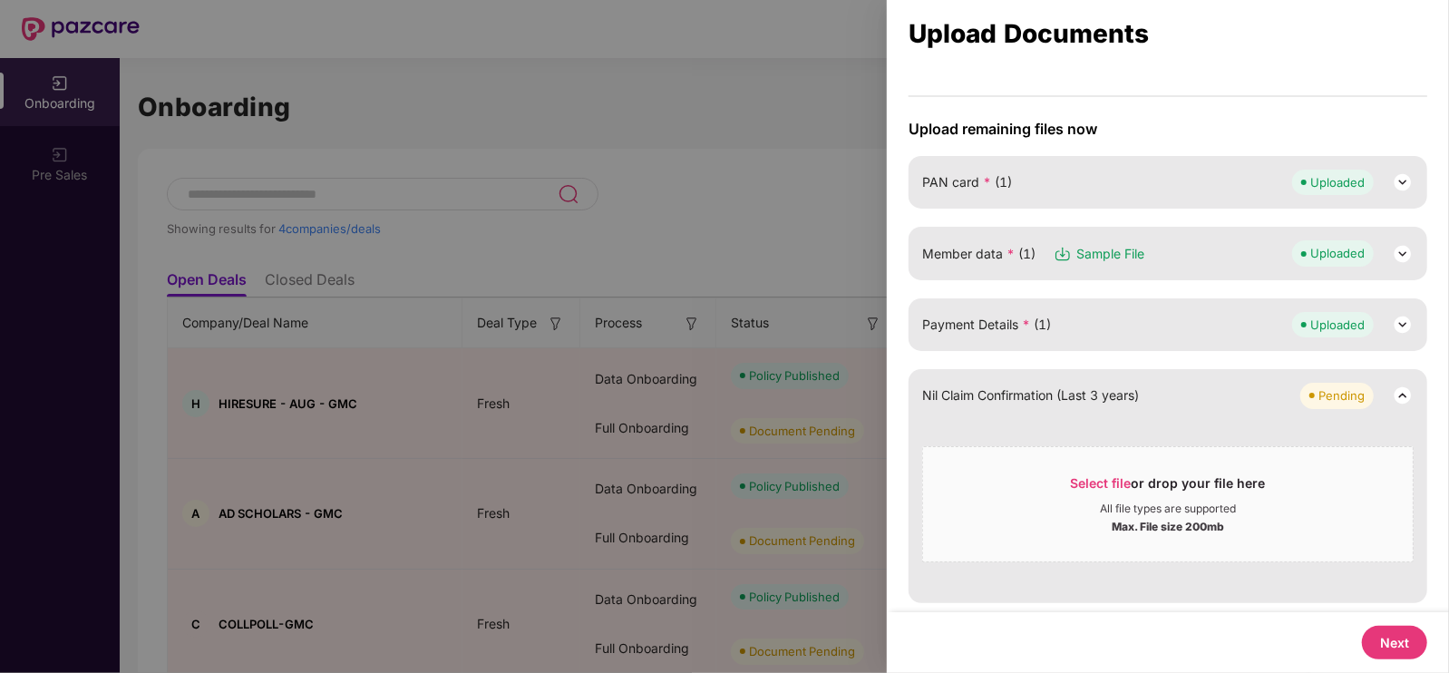
click at [1393, 644] on button "Next" at bounding box center [1394, 643] width 65 height 34
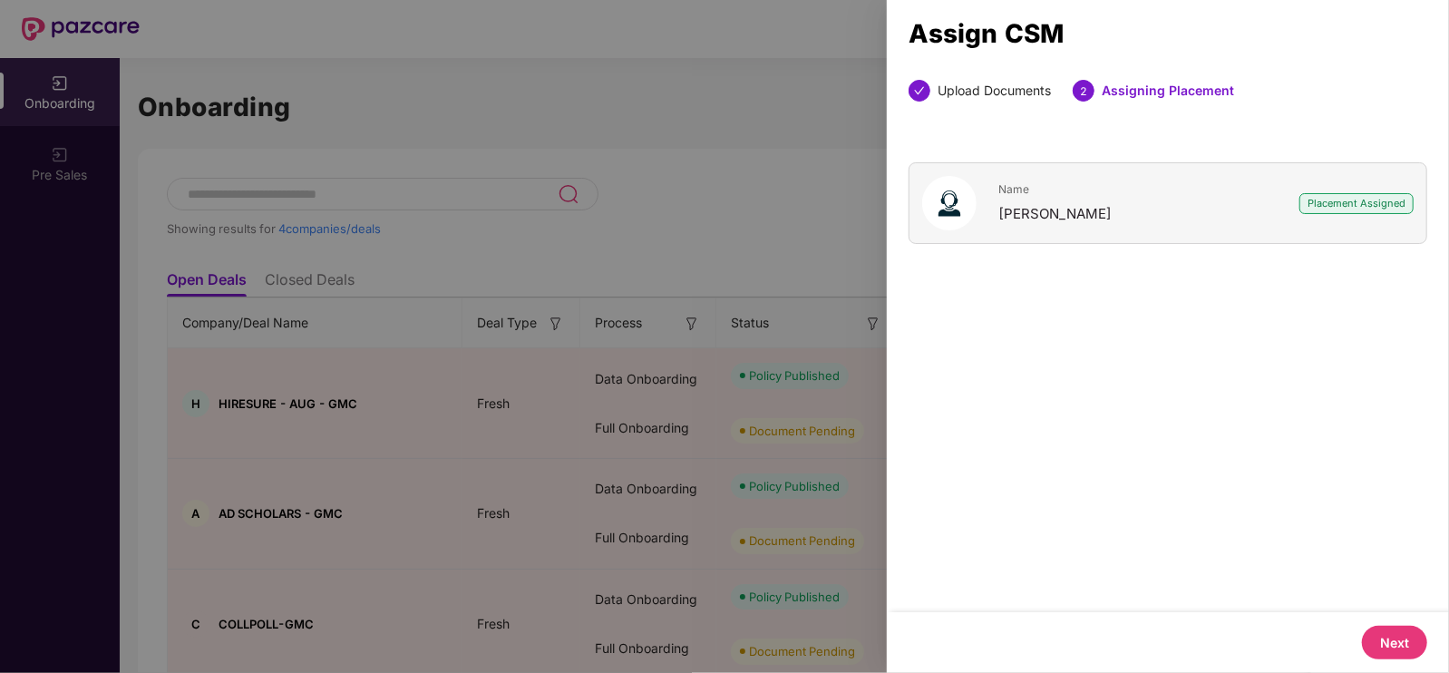
click at [1384, 635] on button "Next" at bounding box center [1394, 643] width 65 height 34
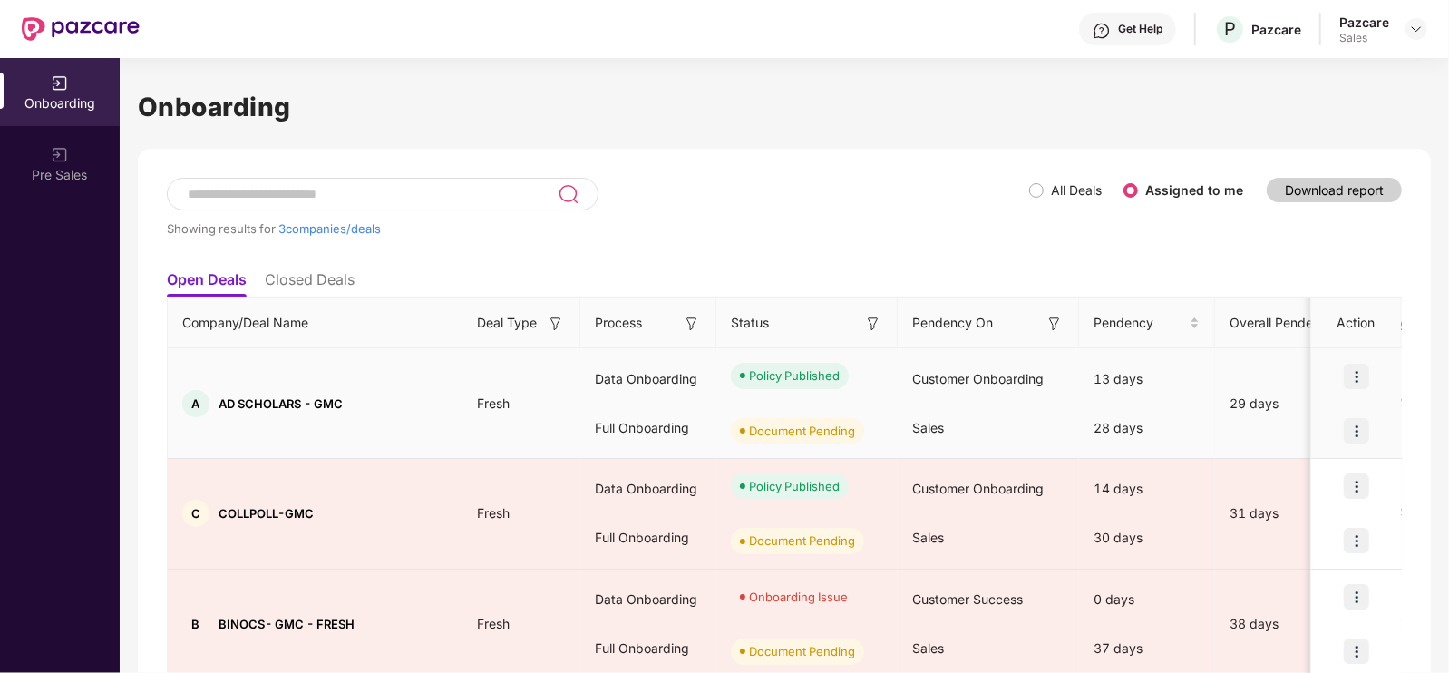
scroll to position [73, 0]
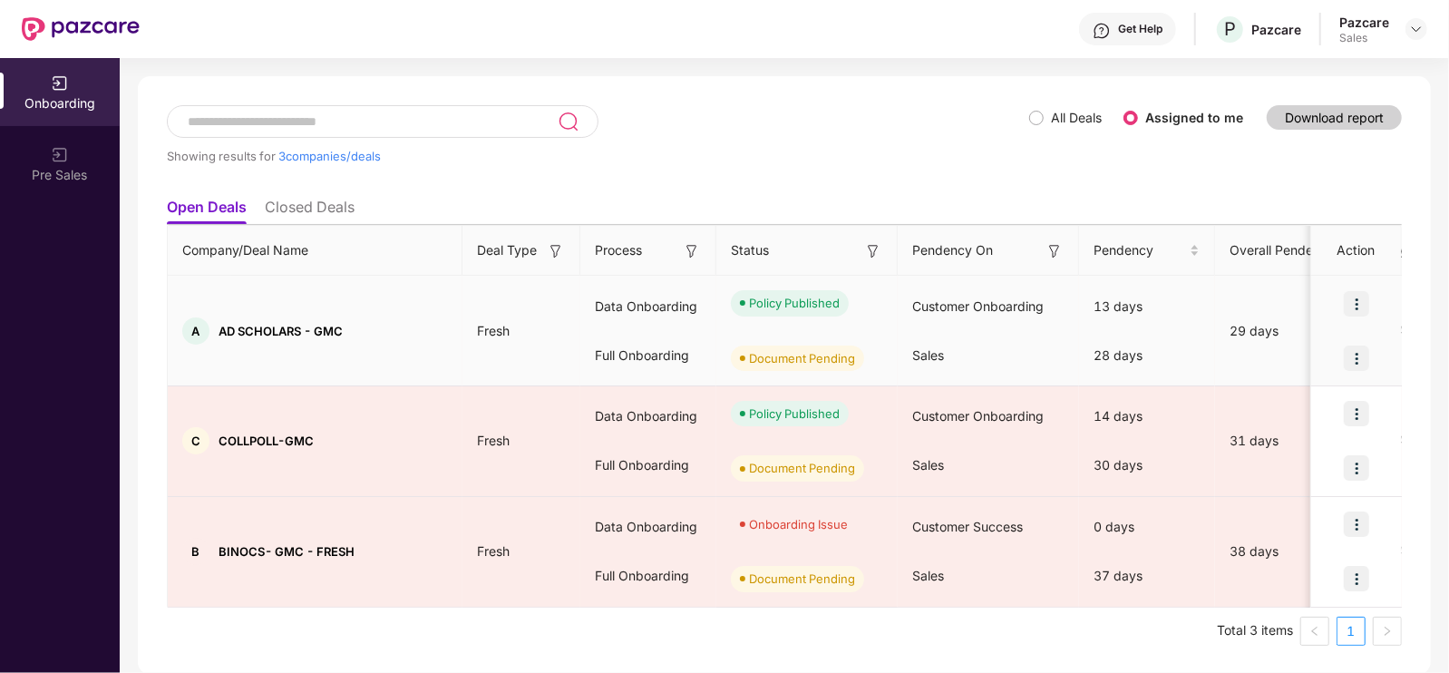
click at [1370, 349] on div at bounding box center [1356, 358] width 91 height 54
click at [1344, 358] on img at bounding box center [1356, 357] width 25 height 25
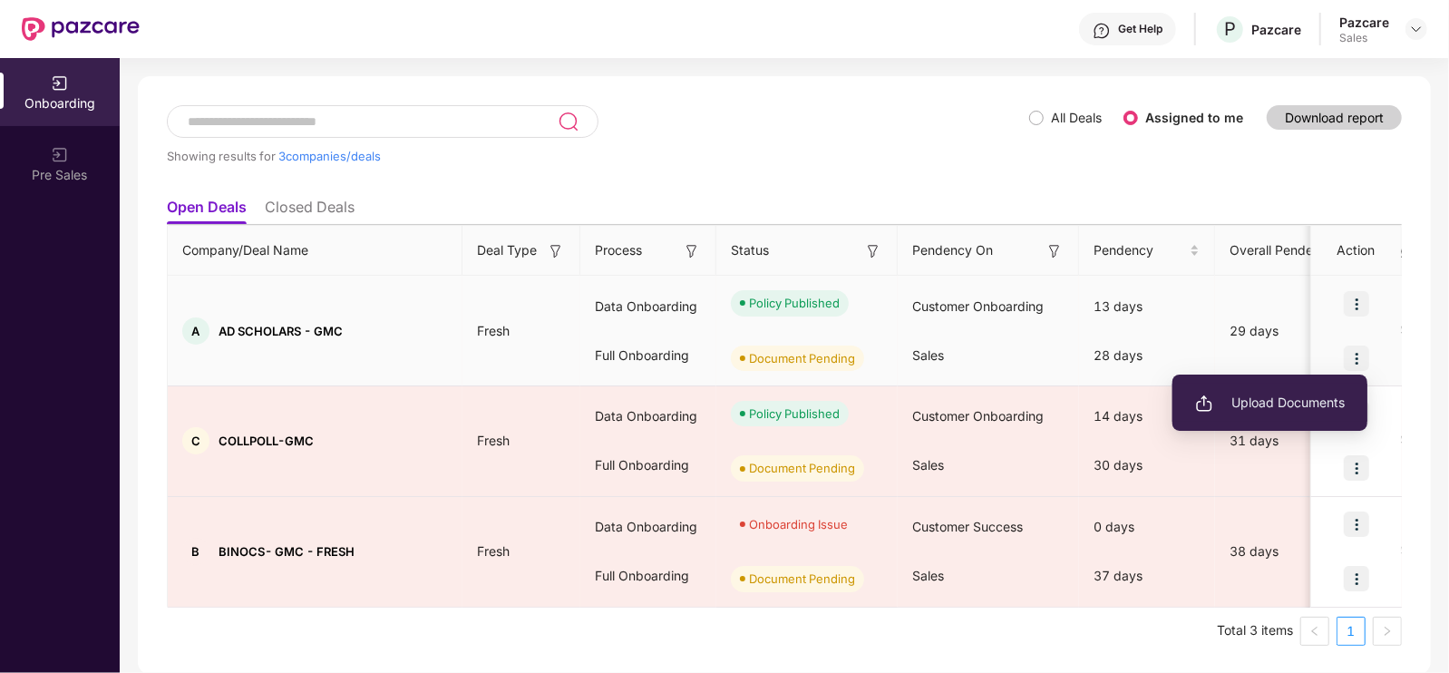
click at [1287, 404] on span "Upload Documents" at bounding box center [1270, 403] width 150 height 20
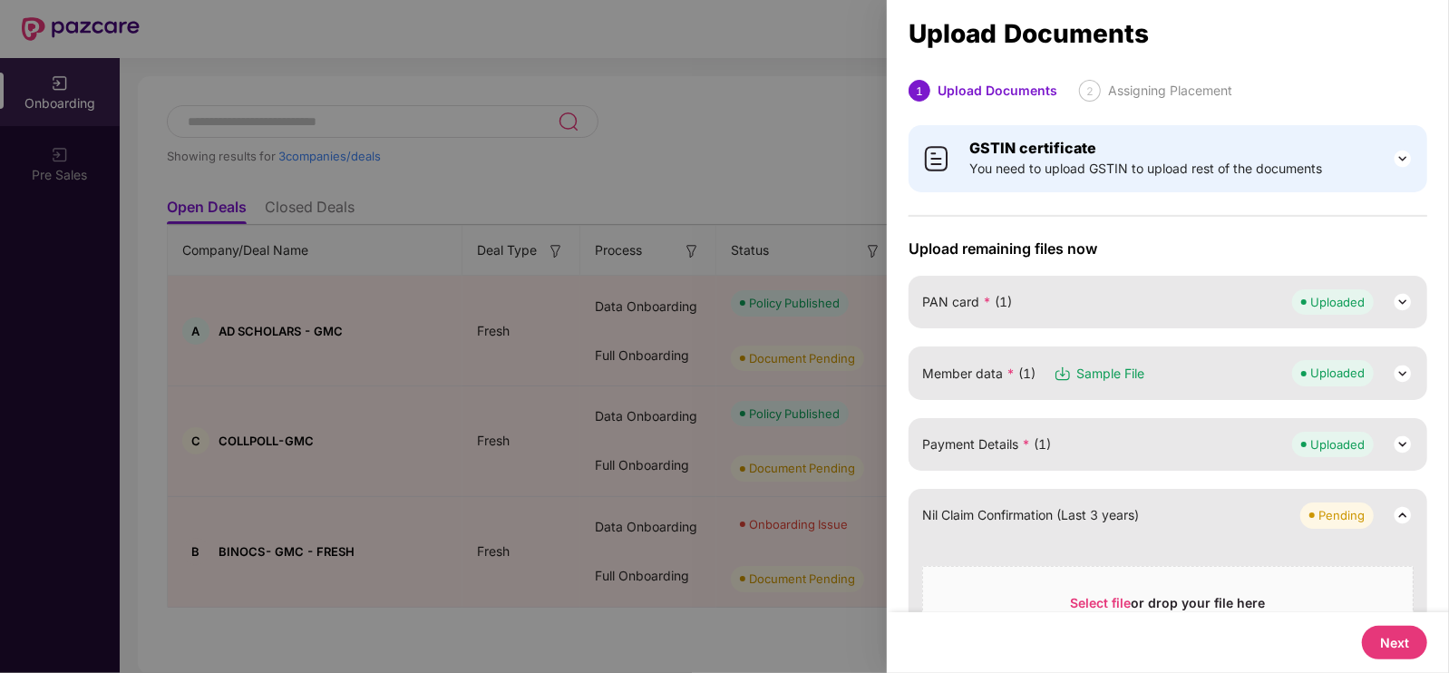
scroll to position [120, 0]
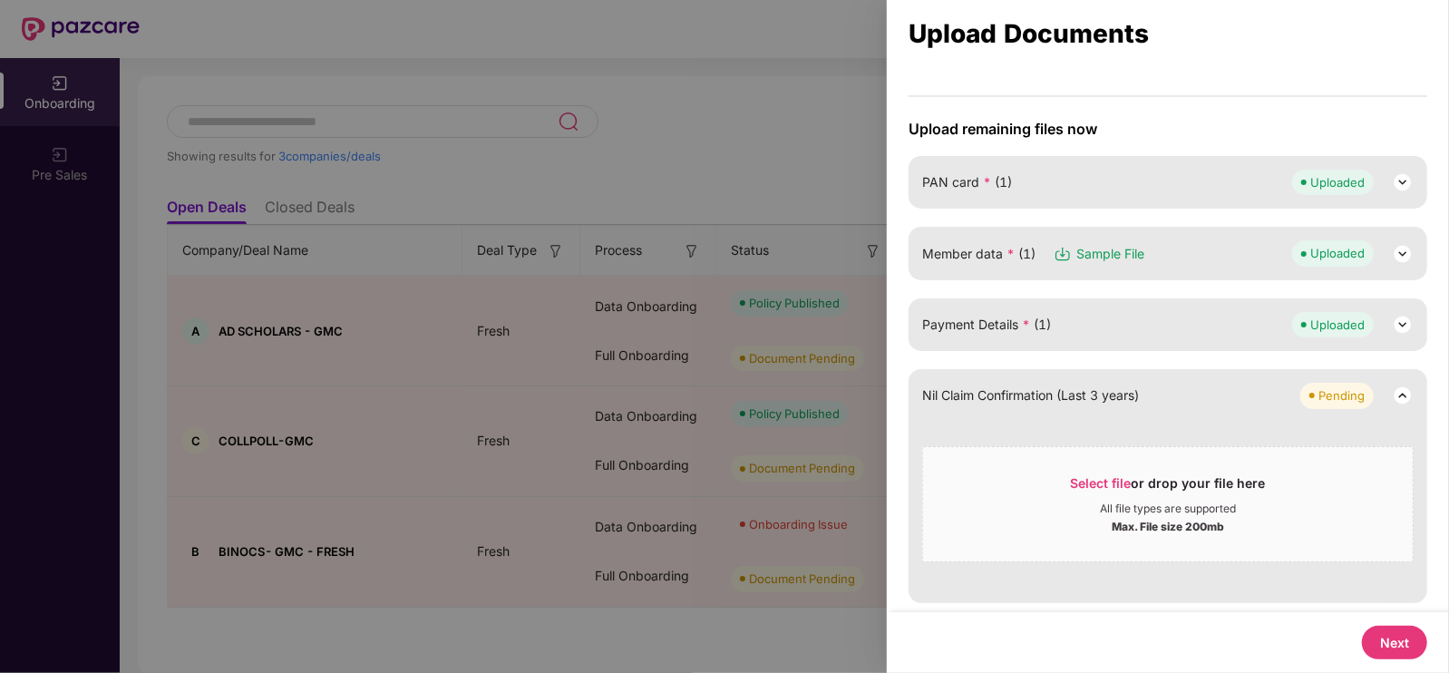
click at [1389, 640] on button "Next" at bounding box center [1394, 643] width 65 height 34
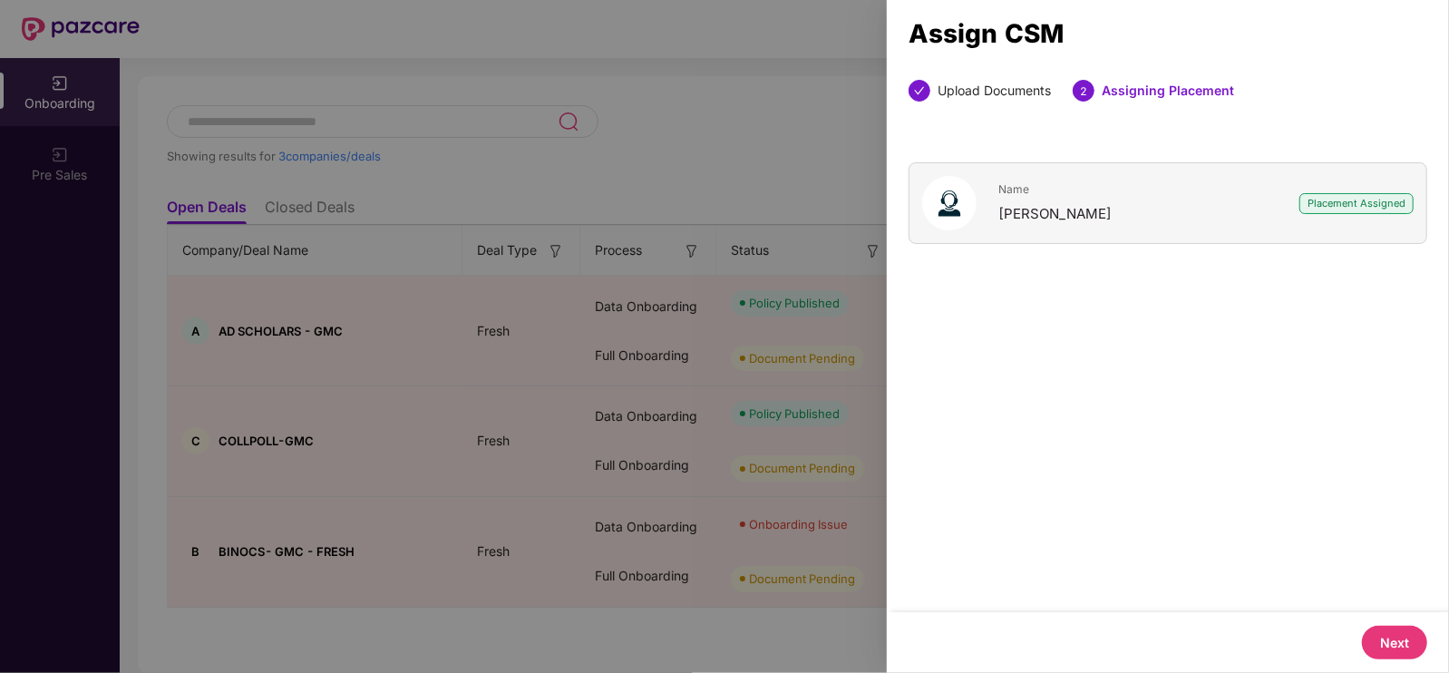
scroll to position [0, 0]
click at [1415, 641] on button "Next" at bounding box center [1394, 643] width 65 height 34
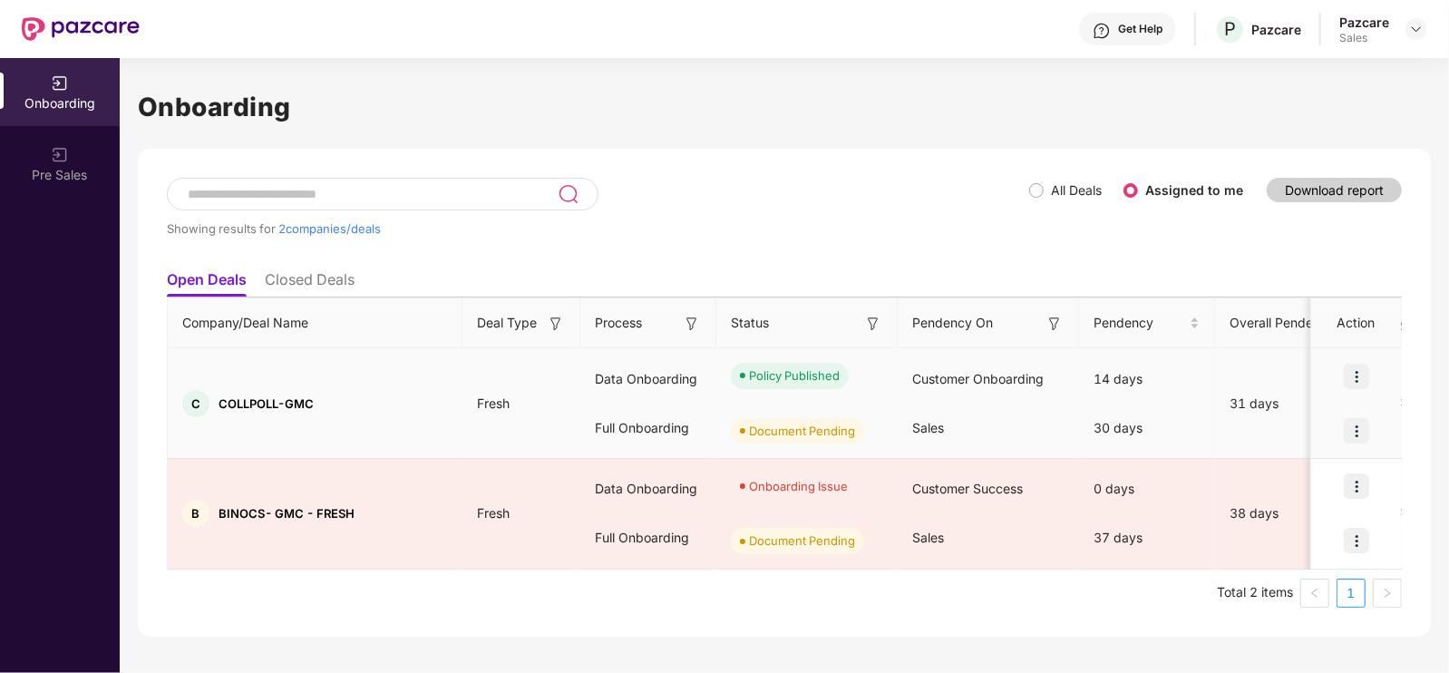
click at [1361, 424] on img at bounding box center [1356, 430] width 25 height 25
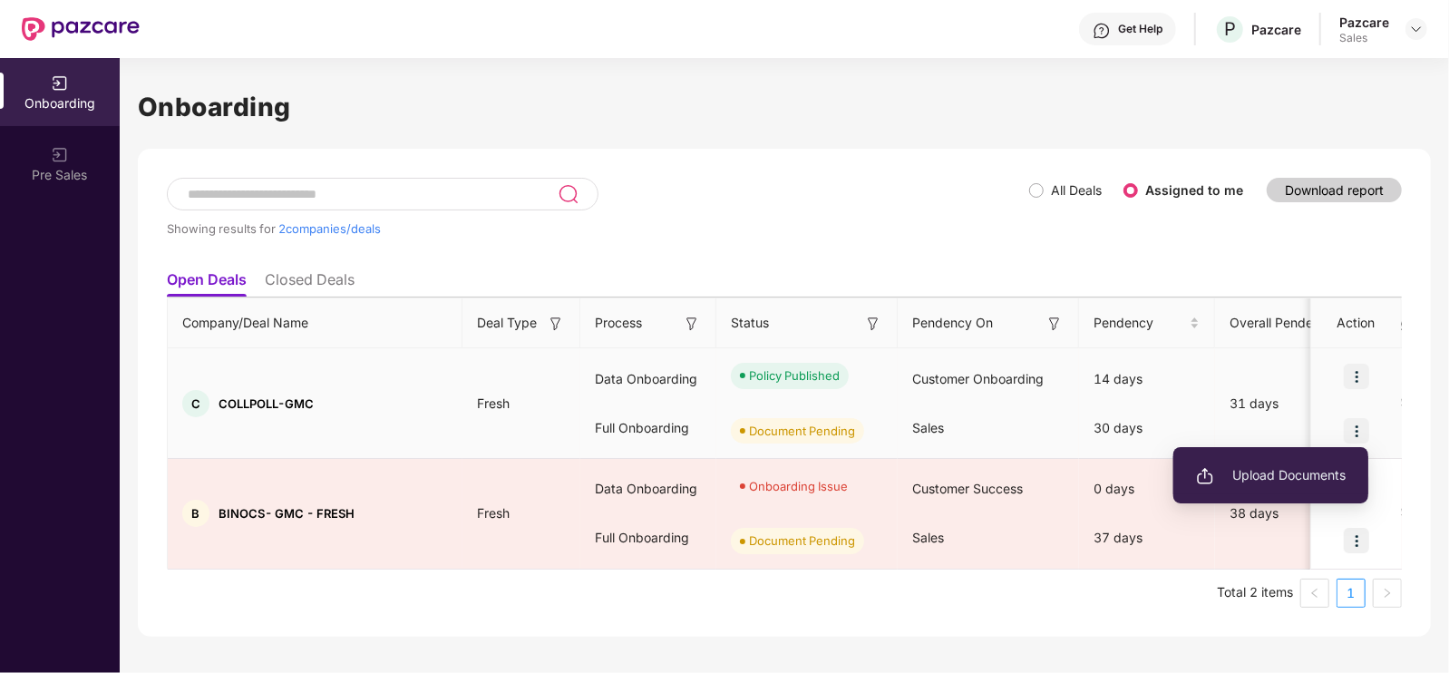
click at [1277, 474] on span "Upload Documents" at bounding box center [1271, 475] width 150 height 20
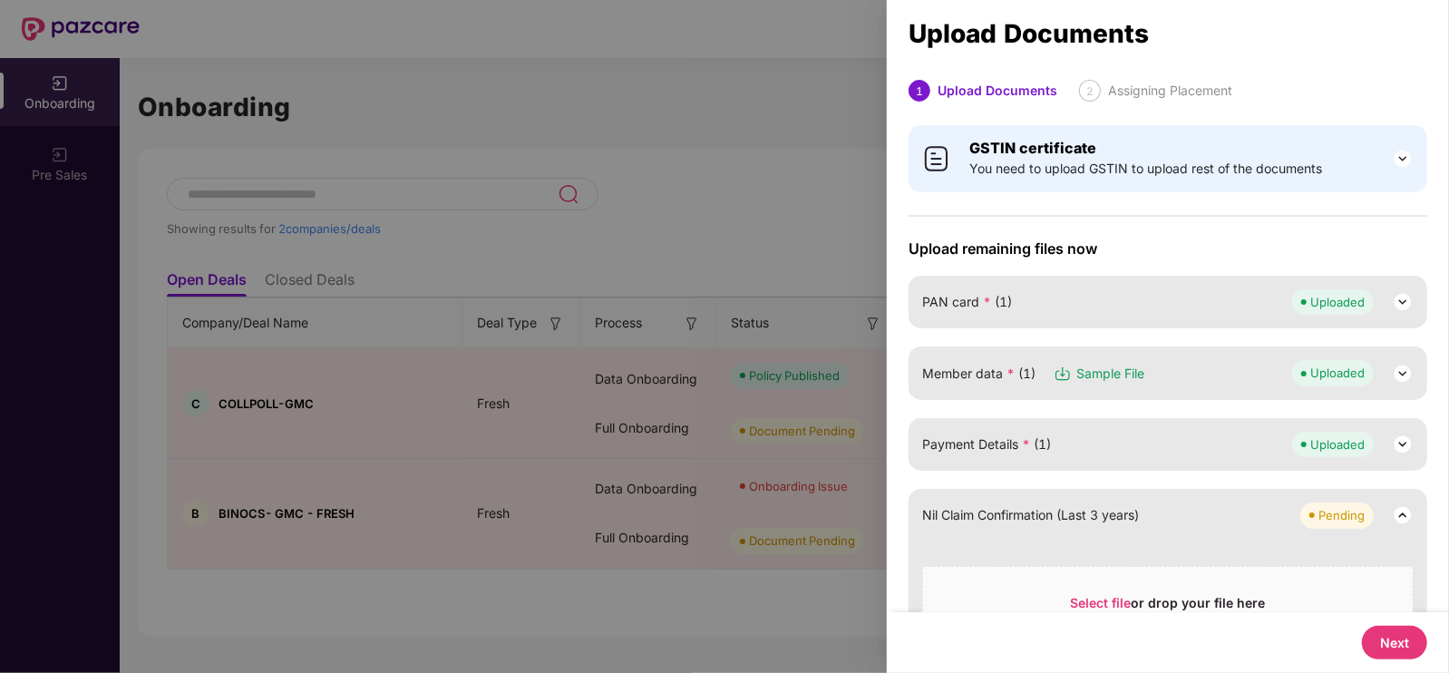
click at [1401, 626] on button "Next" at bounding box center [1394, 643] width 65 height 34
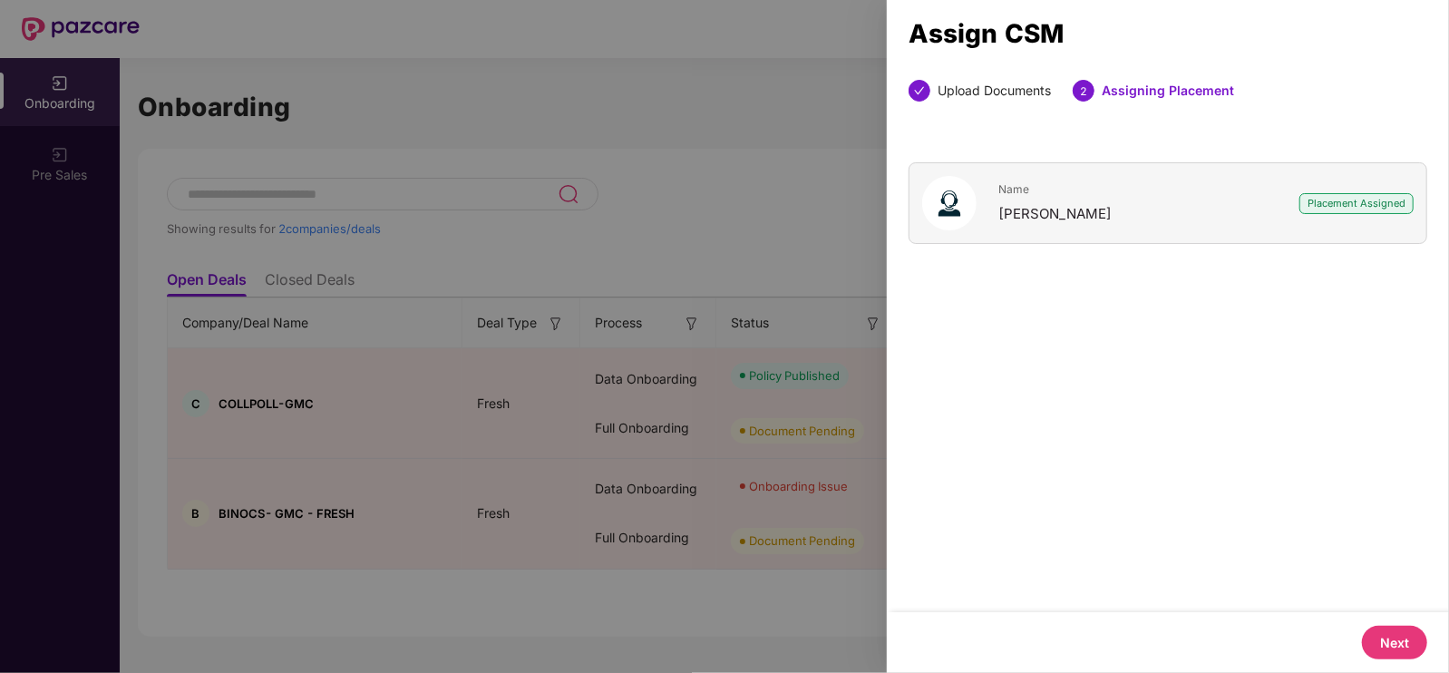
click at [1401, 626] on button "Next" at bounding box center [1394, 643] width 65 height 34
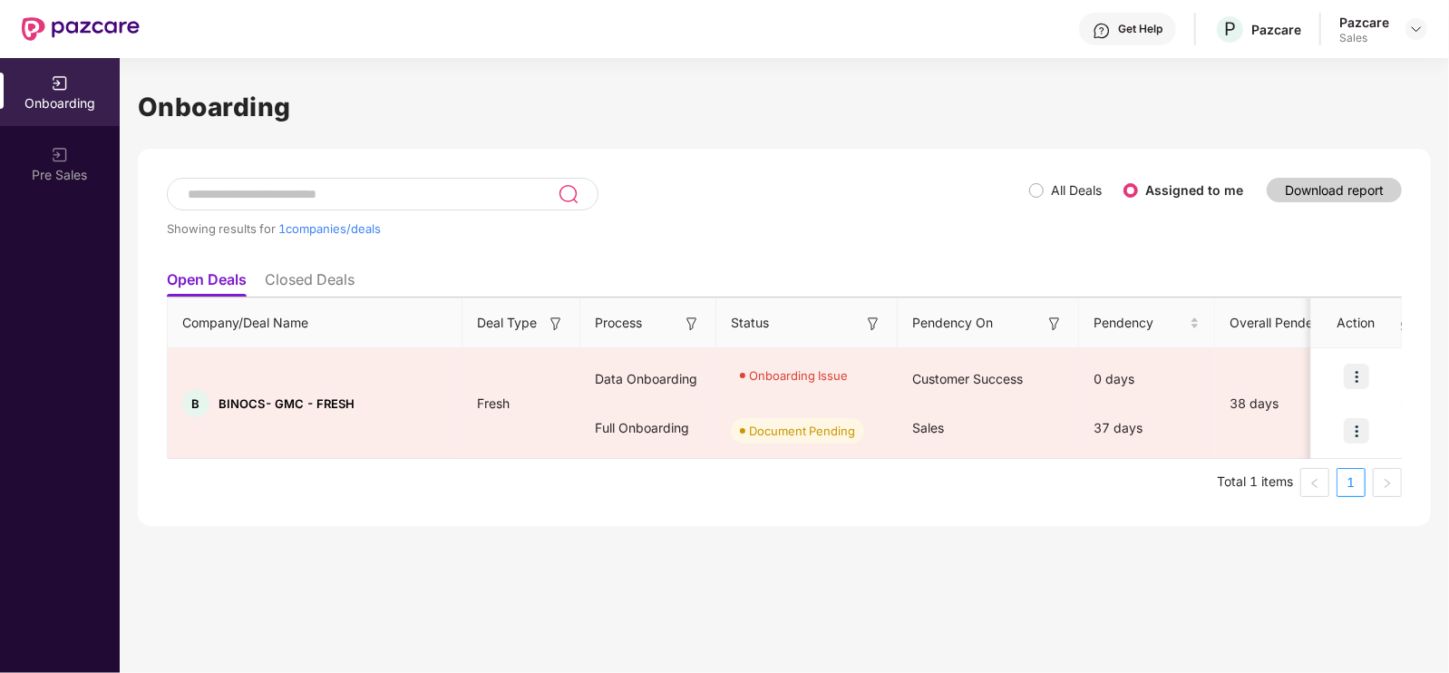
drag, startPoint x: 1402, startPoint y: 627, endPoint x: 852, endPoint y: 551, distance: 555.5
click at [852, 551] on div "Onboarding Showing results for 1 companies/deals All Deals Assigned to me Downl…" at bounding box center [784, 365] width 1329 height 615
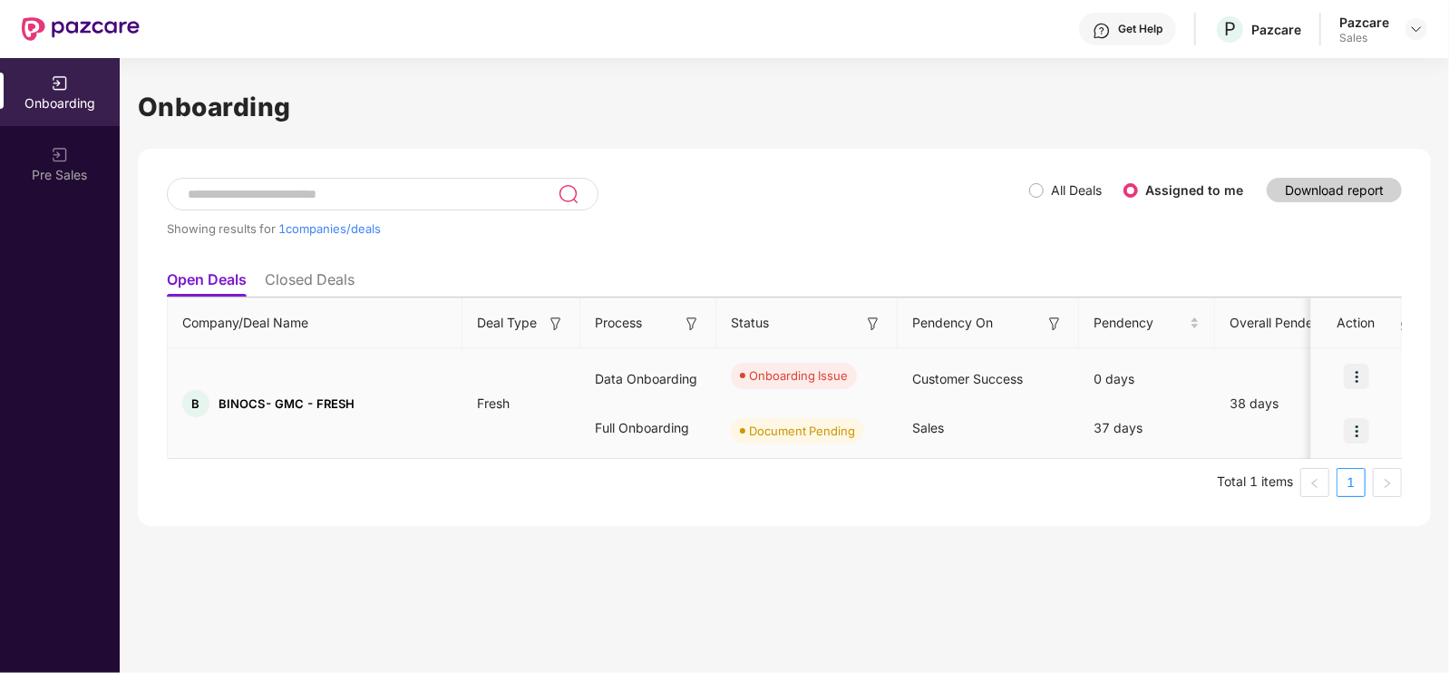
click at [1356, 438] on img at bounding box center [1356, 430] width 25 height 25
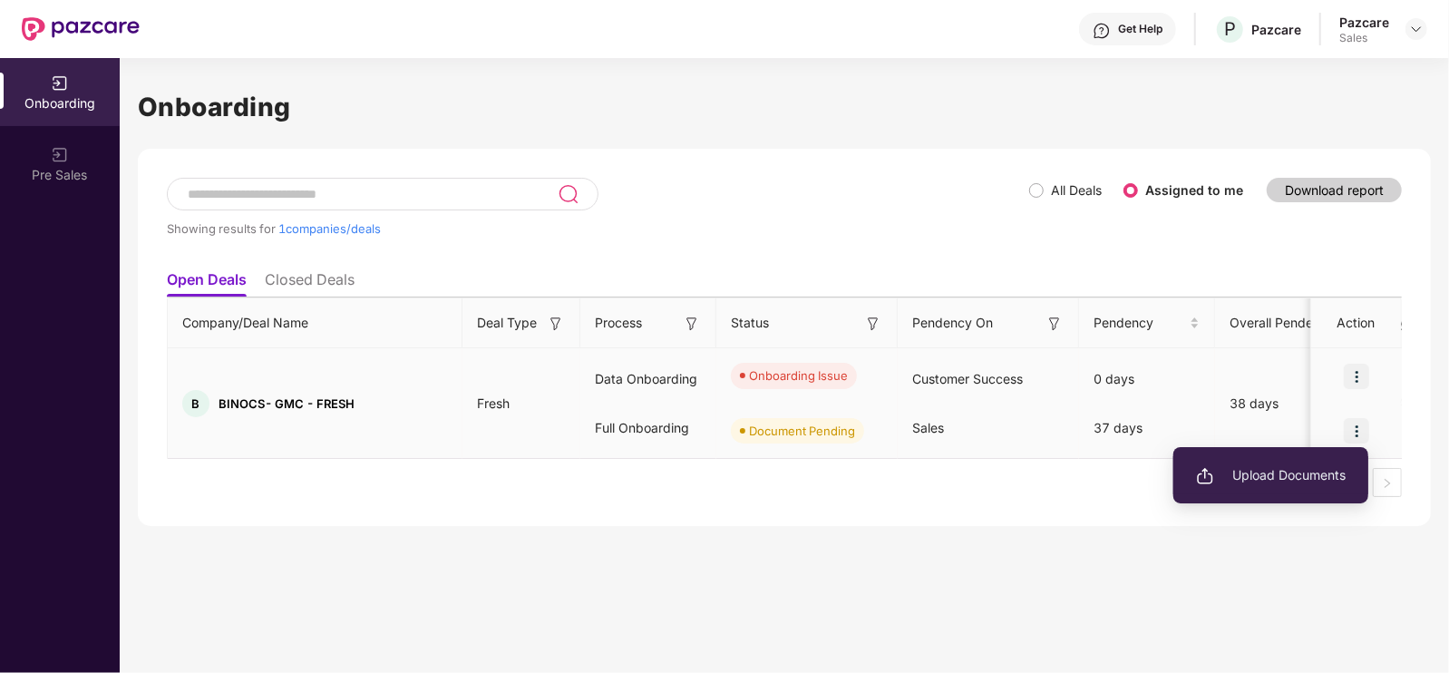
click at [1305, 471] on span "Upload Documents" at bounding box center [1271, 475] width 150 height 20
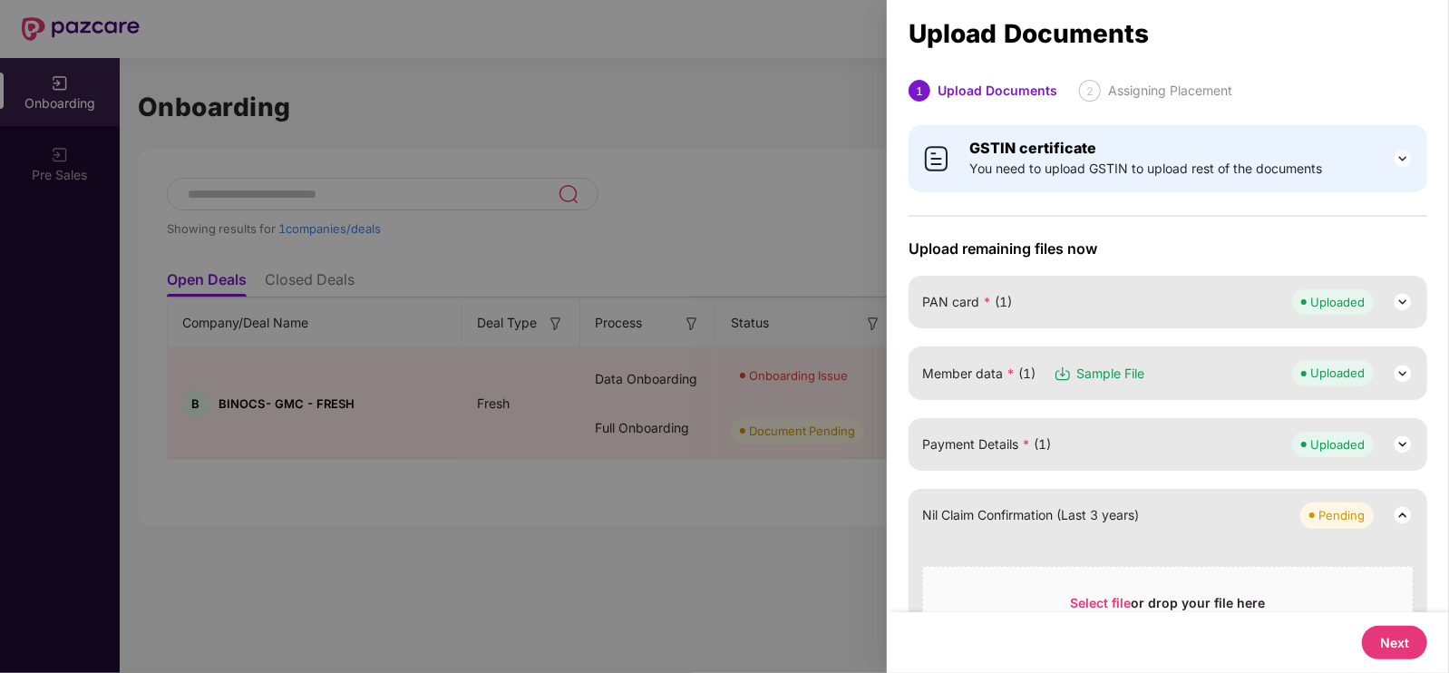
scroll to position [120, 0]
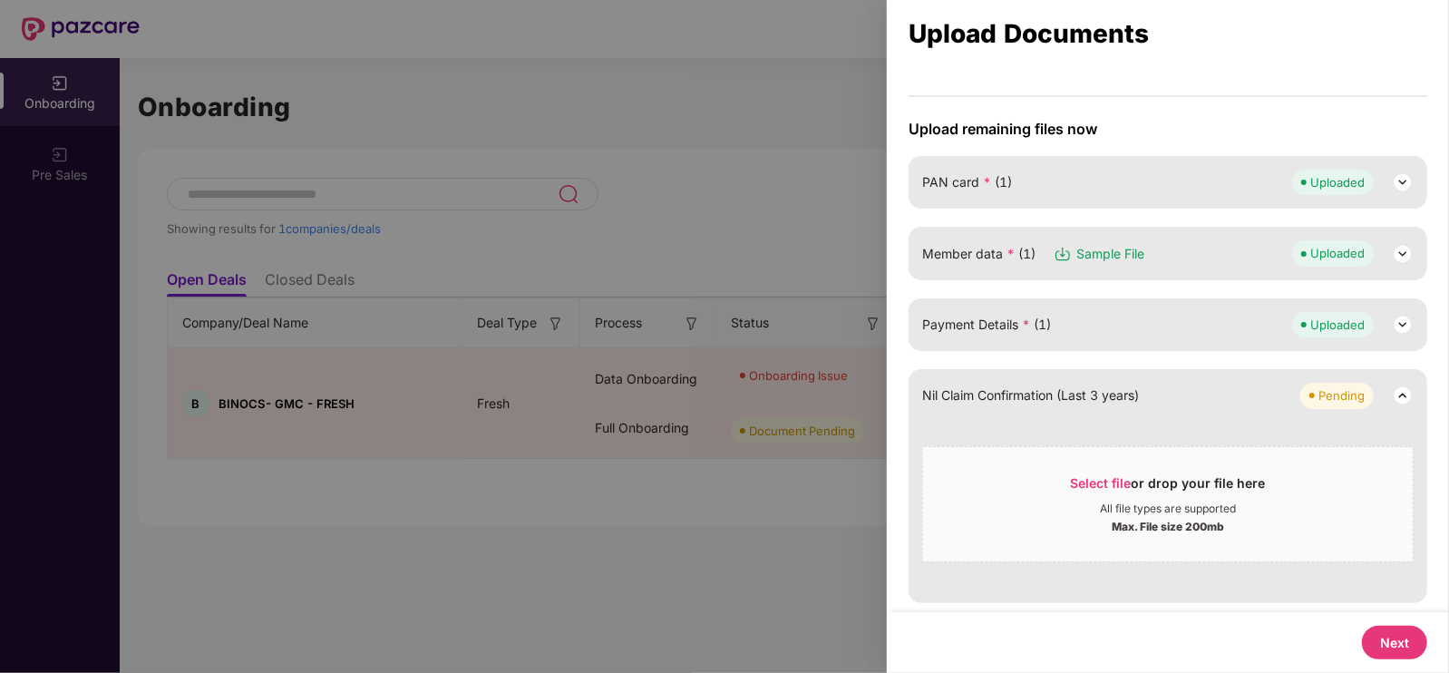
click at [1395, 643] on button "Next" at bounding box center [1394, 643] width 65 height 34
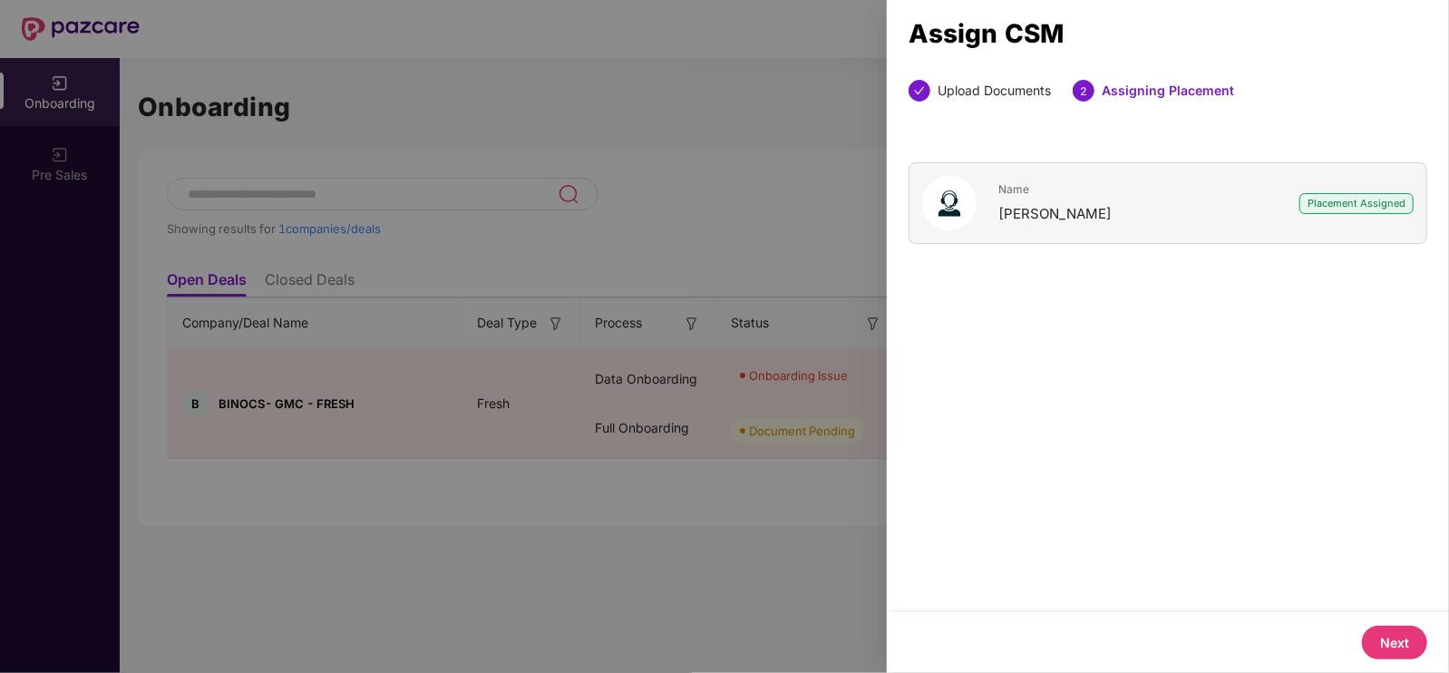
scroll to position [0, 0]
click at [1402, 640] on button "Next" at bounding box center [1394, 643] width 65 height 34
